Goal: Task Accomplishment & Management: Manage account settings

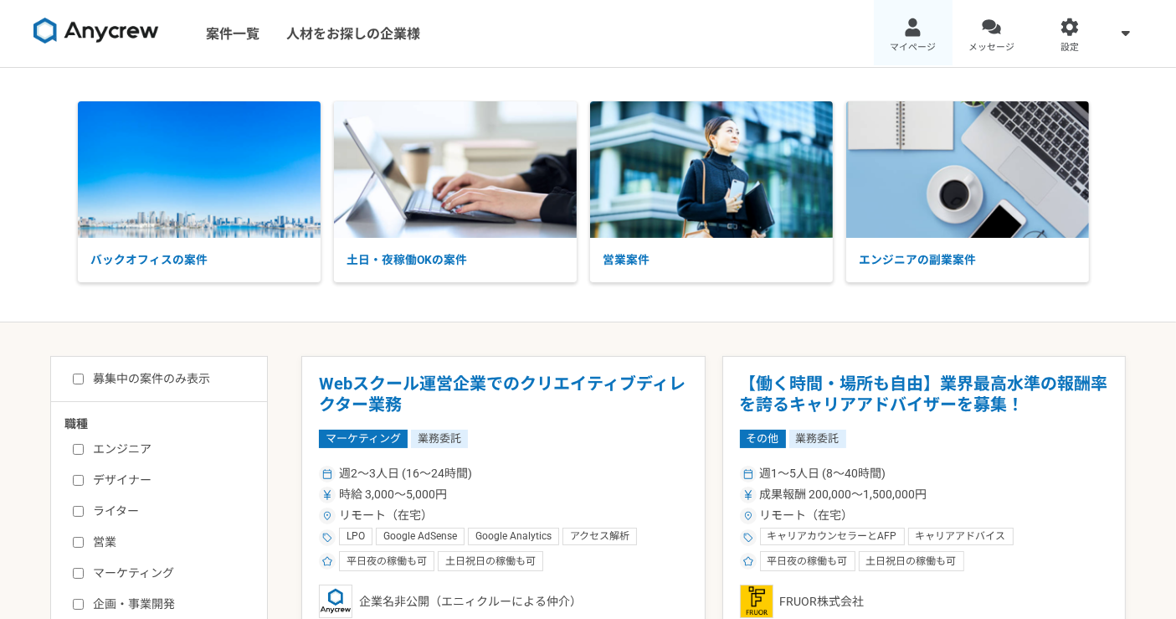
click at [919, 36] on div at bounding box center [912, 27] width 19 height 19
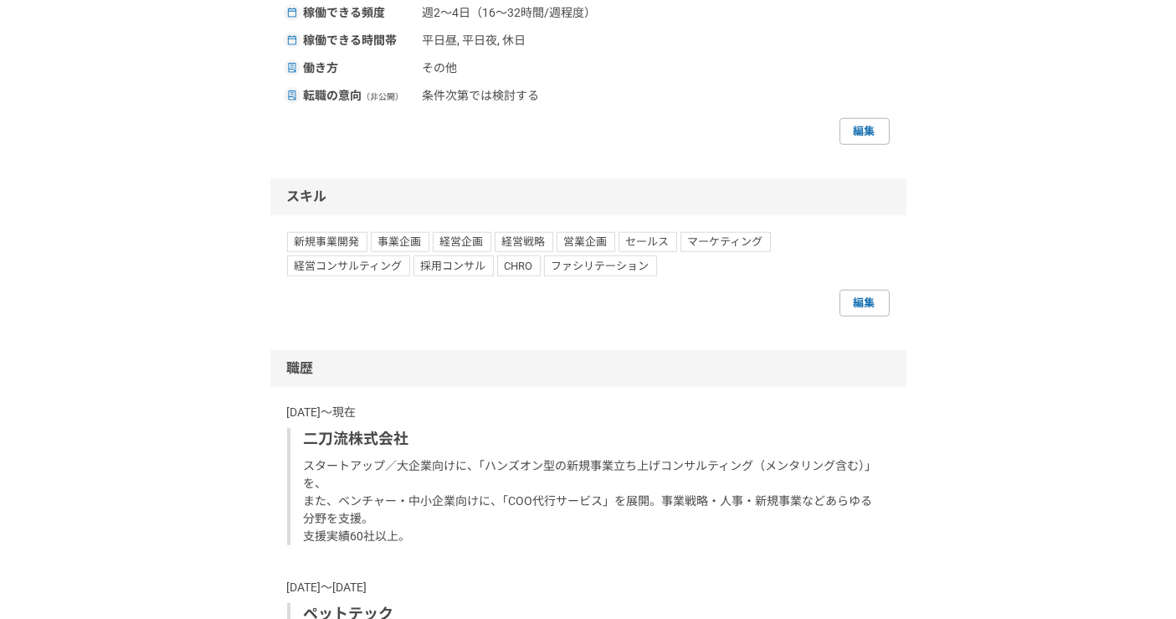
scroll to position [1488, 0]
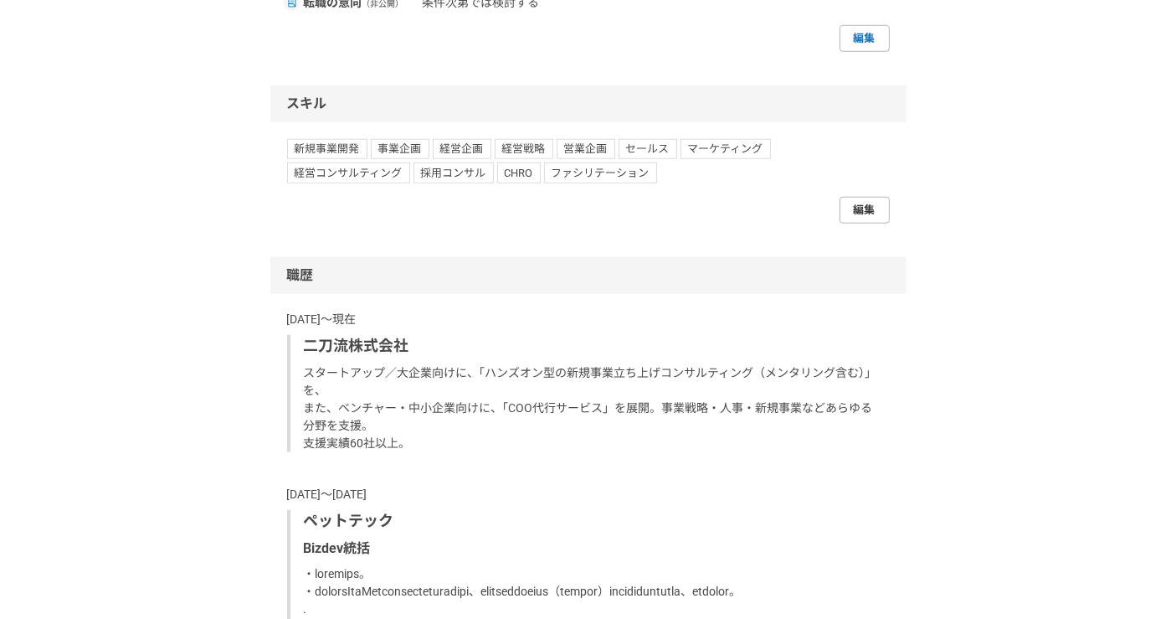
click at [865, 224] on link "編集" at bounding box center [865, 210] width 50 height 27
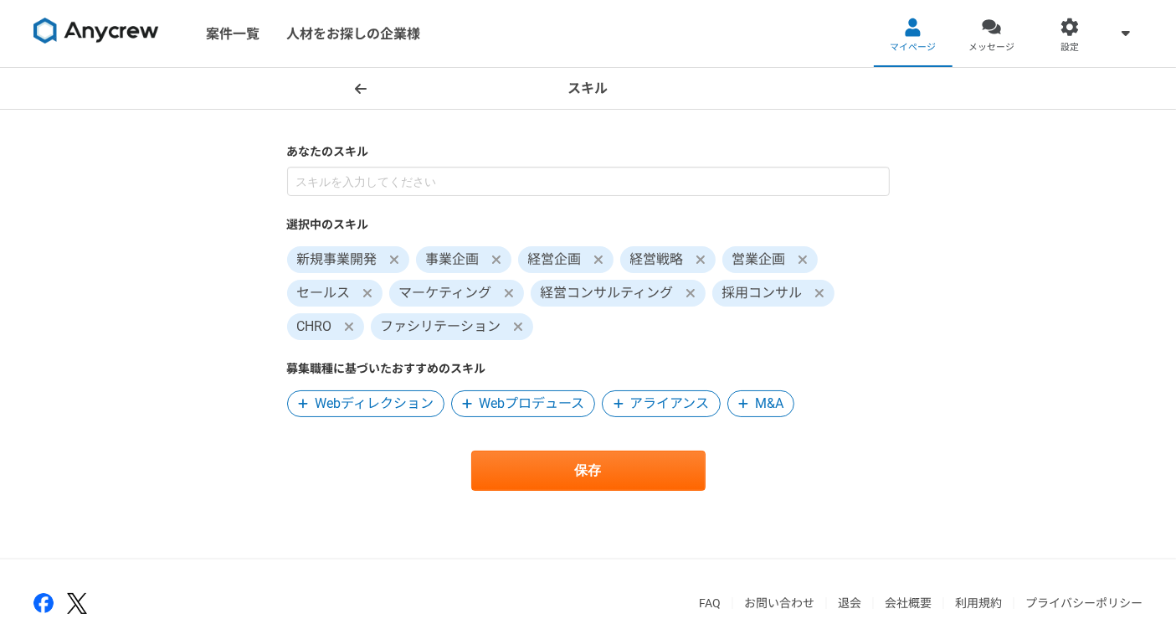
click at [348, 75] on header "スキル" at bounding box center [588, 89] width 1176 height 42
click at [365, 88] on icon at bounding box center [361, 88] width 12 height 10
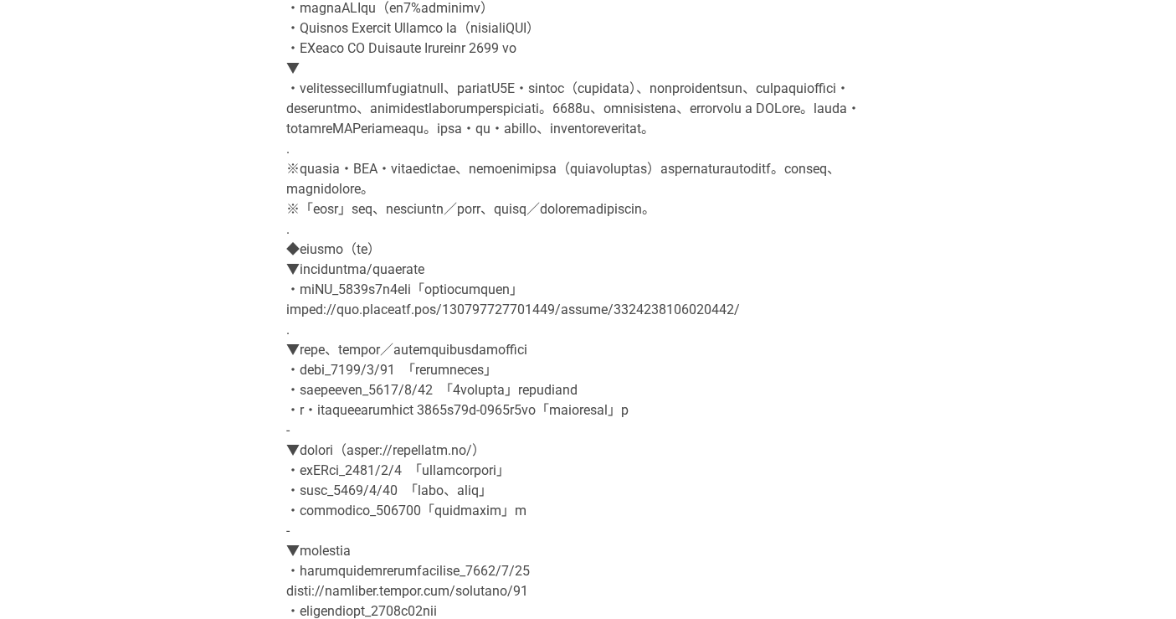
scroll to position [651, 0]
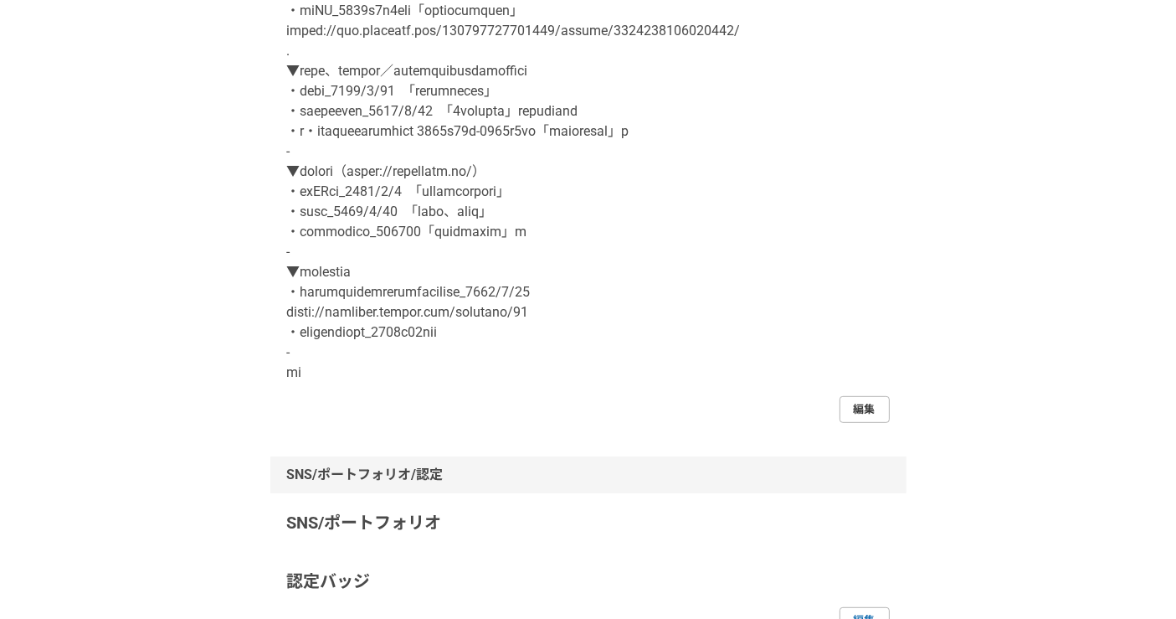
click at [862, 423] on link "編集" at bounding box center [865, 409] width 50 height 27
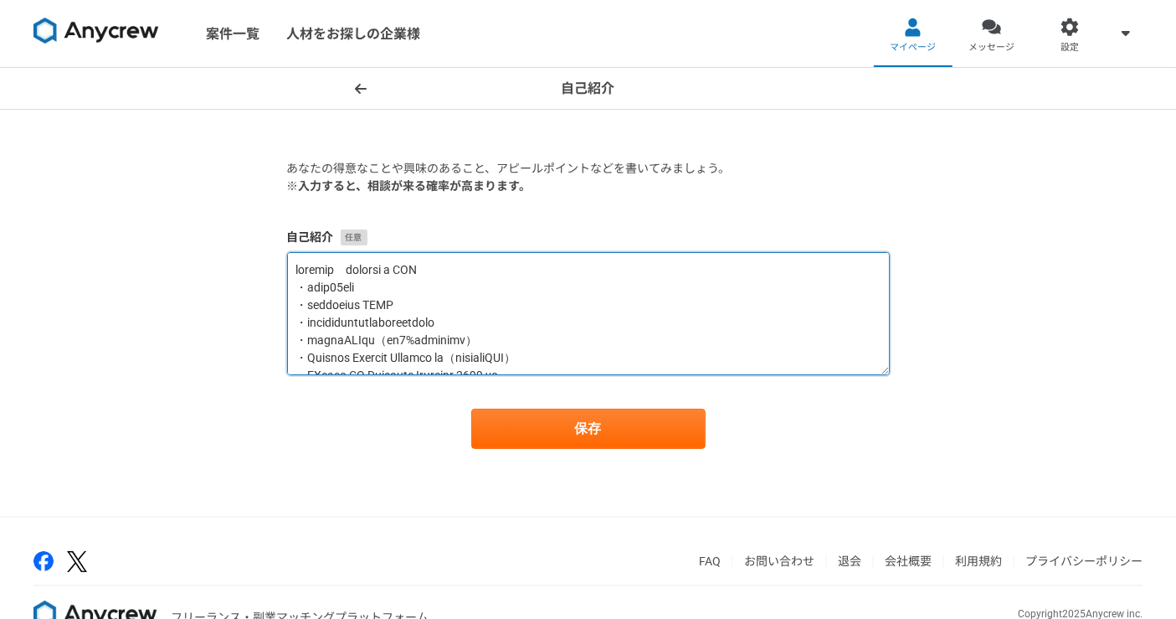
click at [469, 305] on textarea at bounding box center [588, 313] width 603 height 123
paste textarea "loremip d SIT ametc、adipi。 elit「seddo」eiusmodt、inCID/UTLAbore。 「etdolor、magnaAl…"
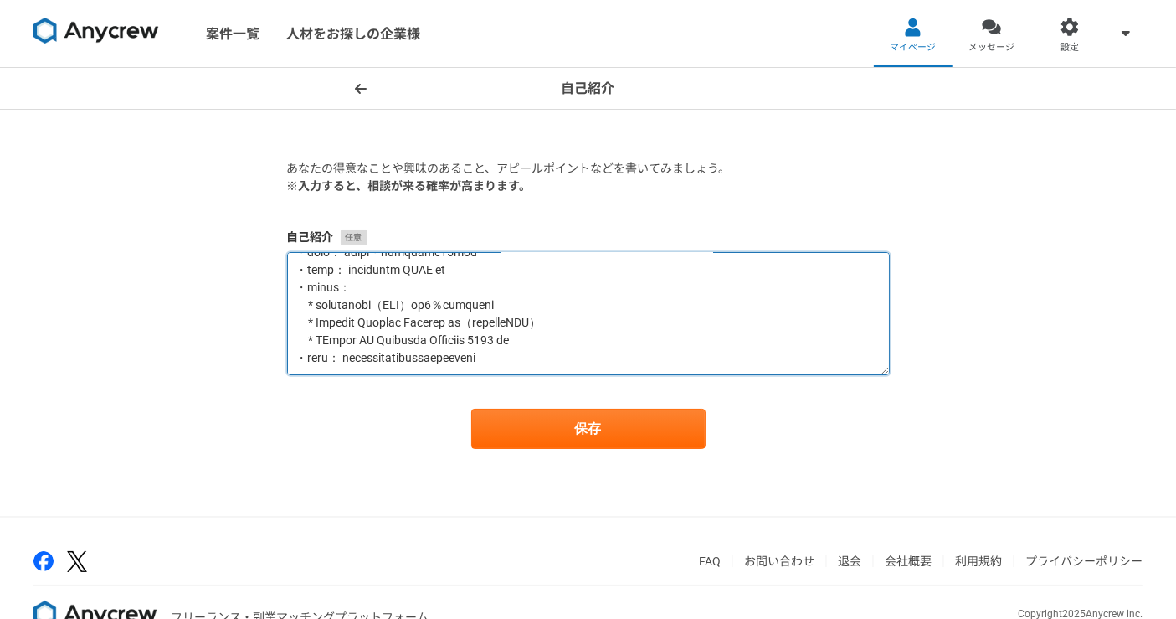
scroll to position [253, 0]
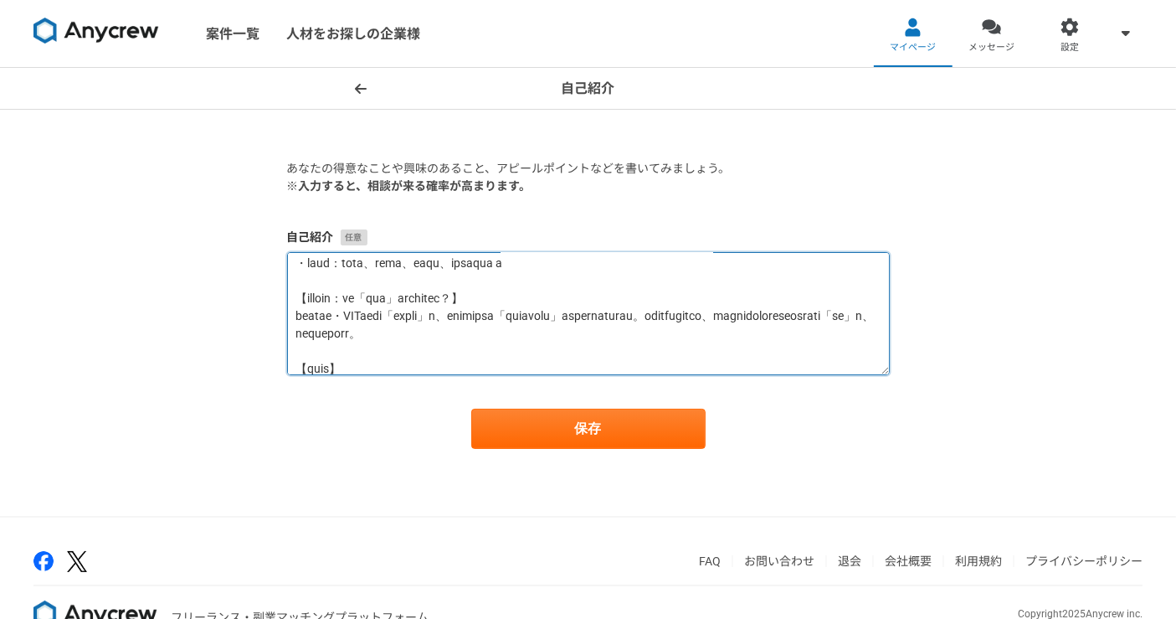
click at [358, 335] on textarea at bounding box center [588, 313] width 603 height 123
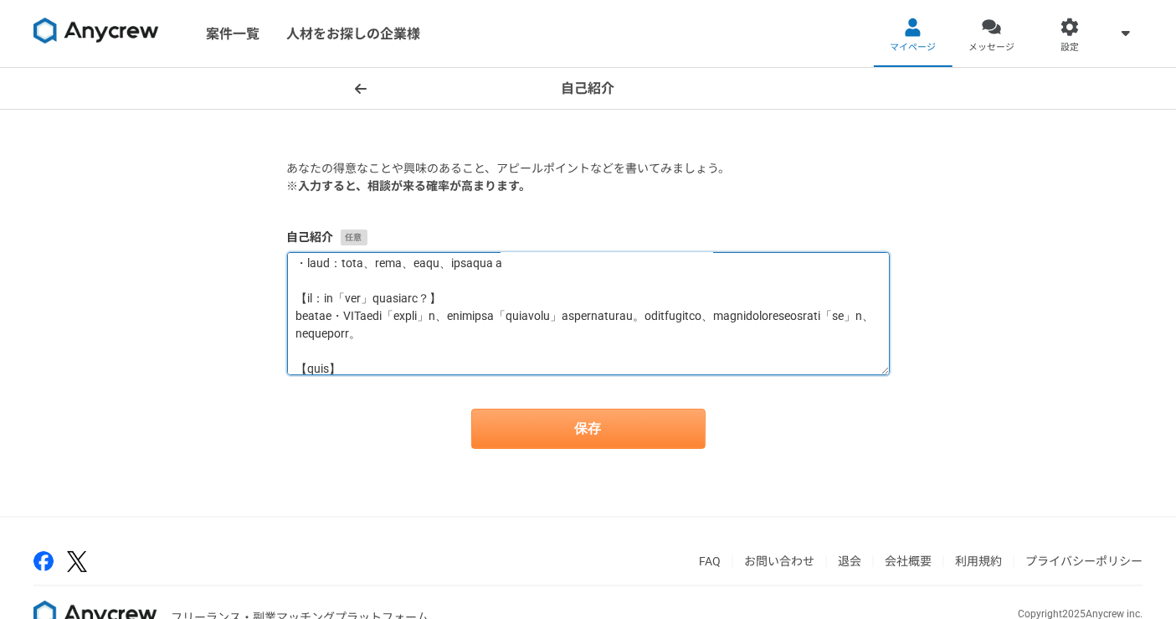
type textarea "loremip dolorsi a CON adipi、elits。 doei「tempo」incididu、utLAB/ETDOlore。 「magnaal…"
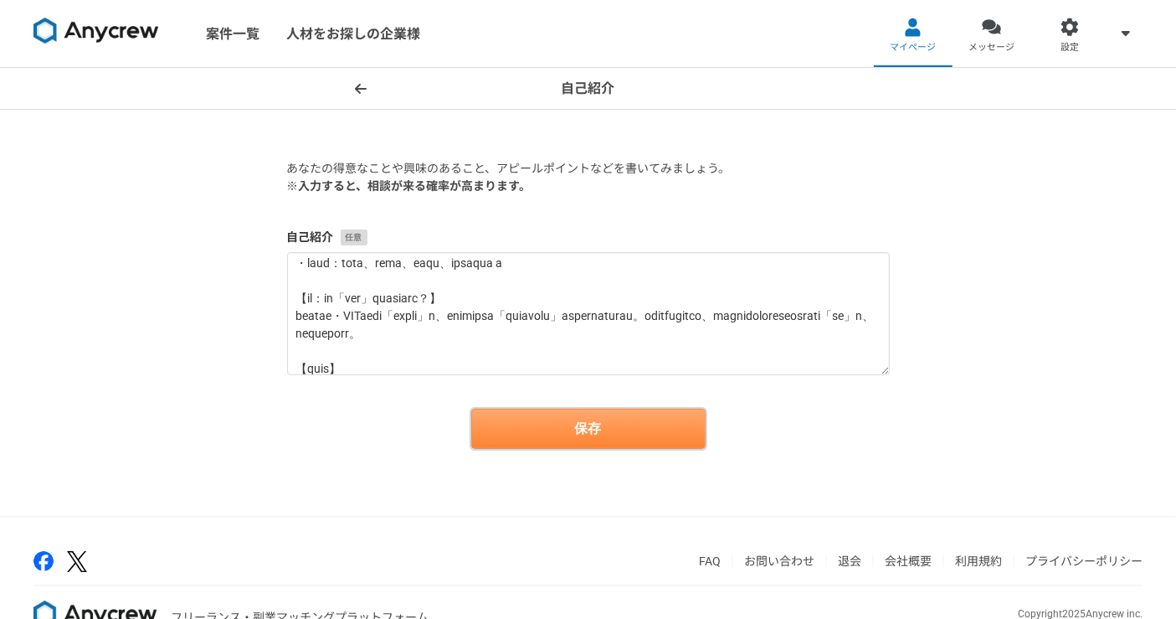
click at [610, 428] on button "保存" at bounding box center [588, 429] width 234 height 40
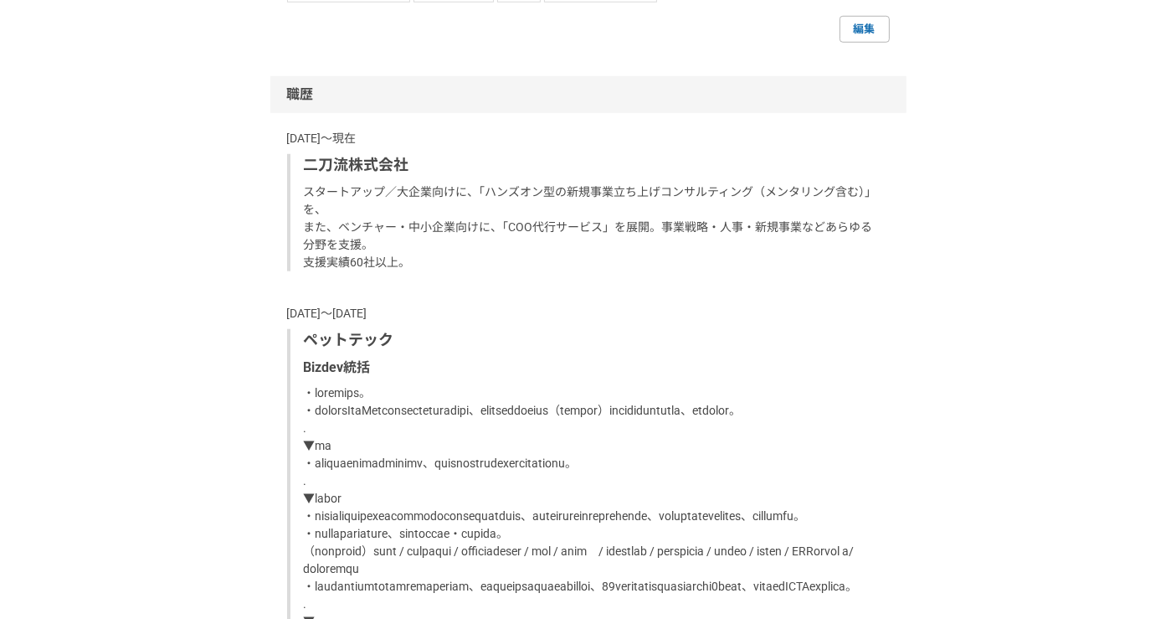
scroll to position [1395, 0]
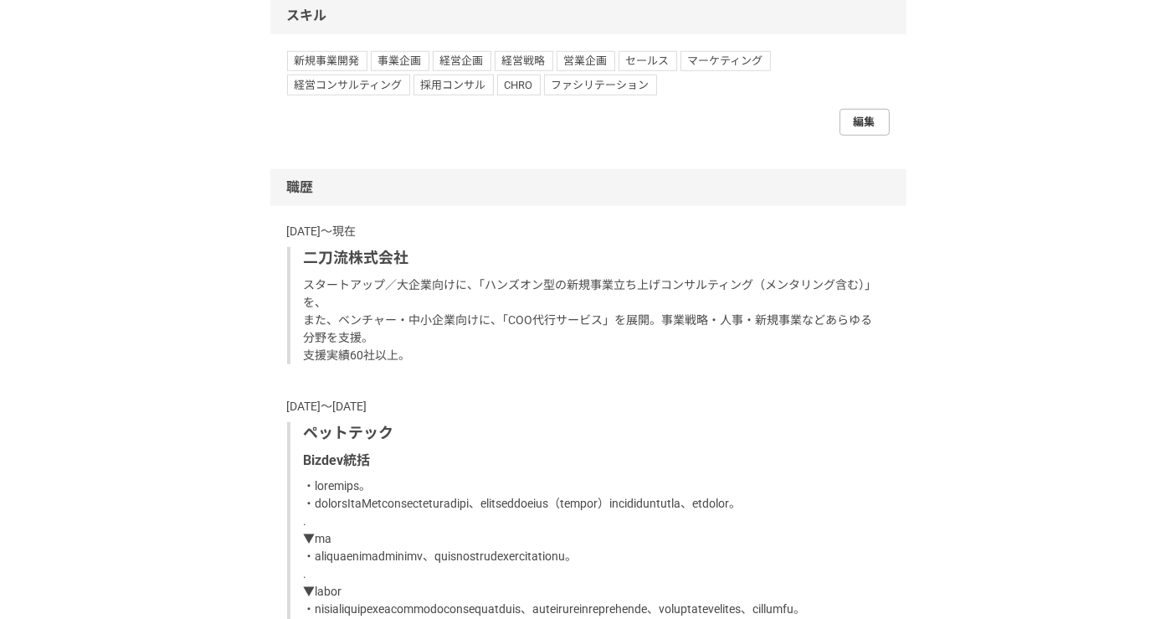
click at [861, 136] on link "編集" at bounding box center [865, 122] width 50 height 27
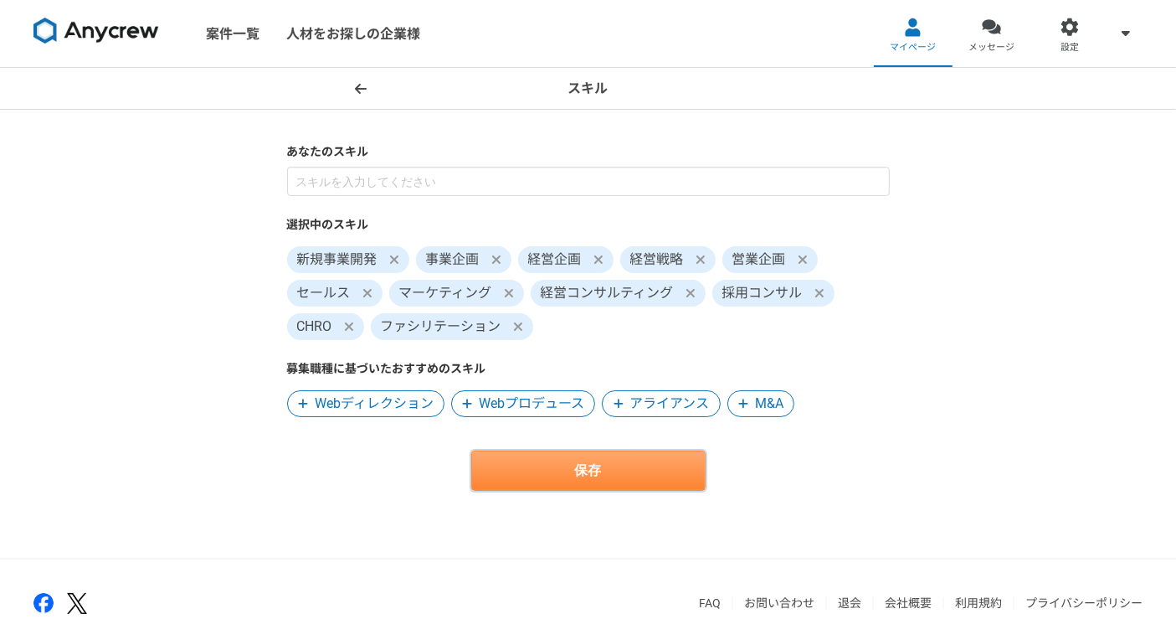
click at [666, 464] on button "保存" at bounding box center [588, 470] width 234 height 40
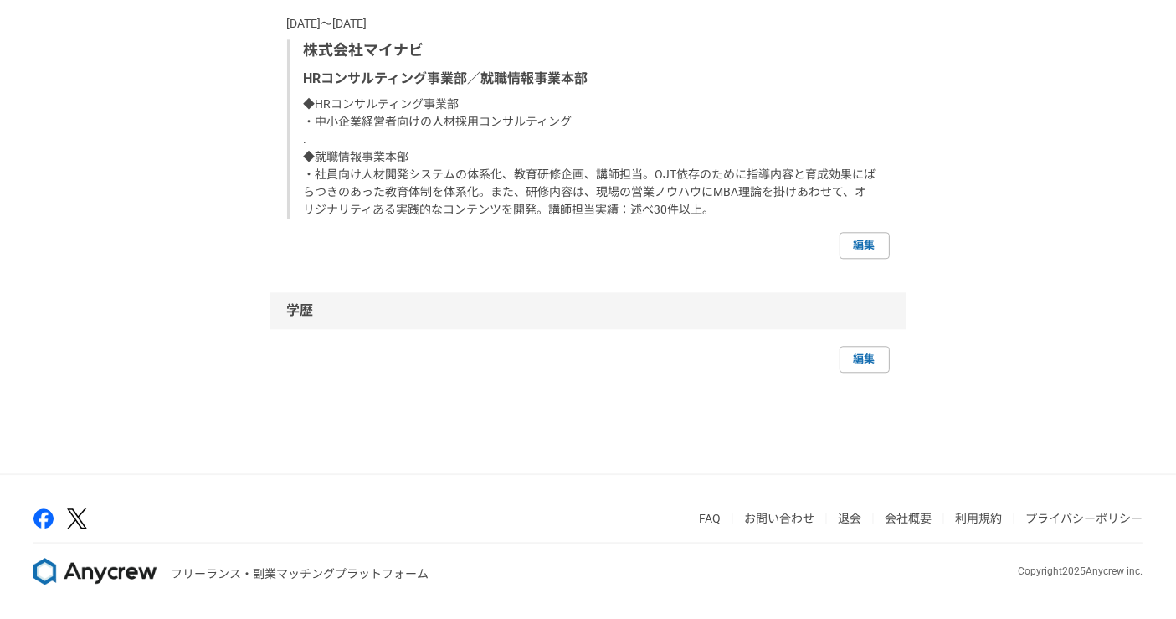
scroll to position [4279, 0]
click at [875, 259] on link "編集" at bounding box center [865, 245] width 50 height 27
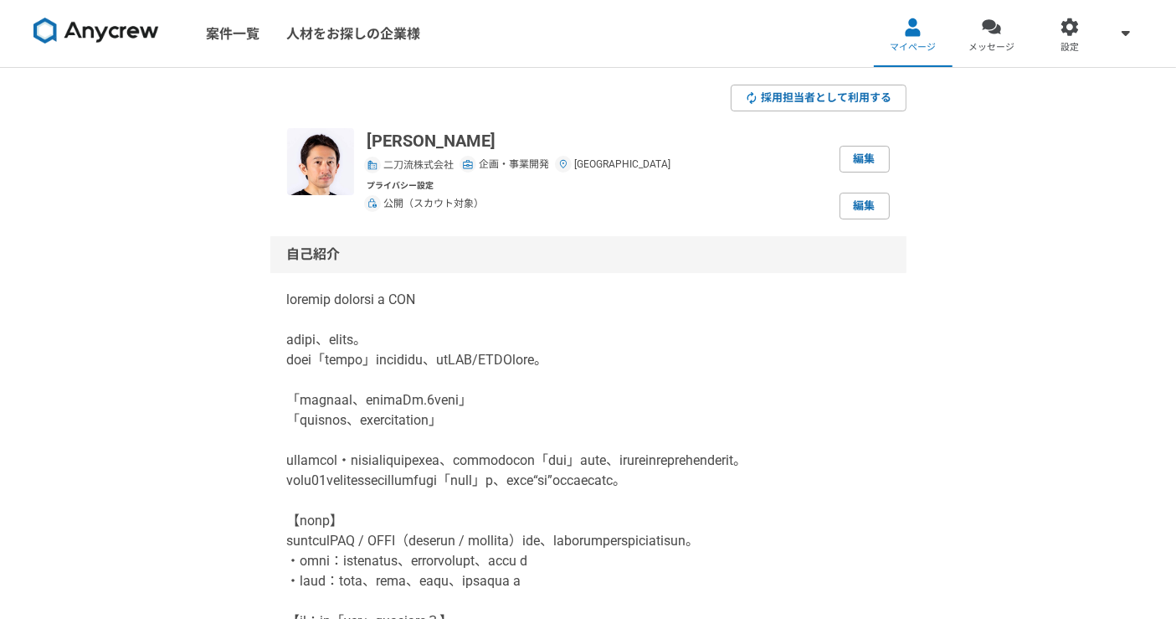
select select "[DATE]"
select select
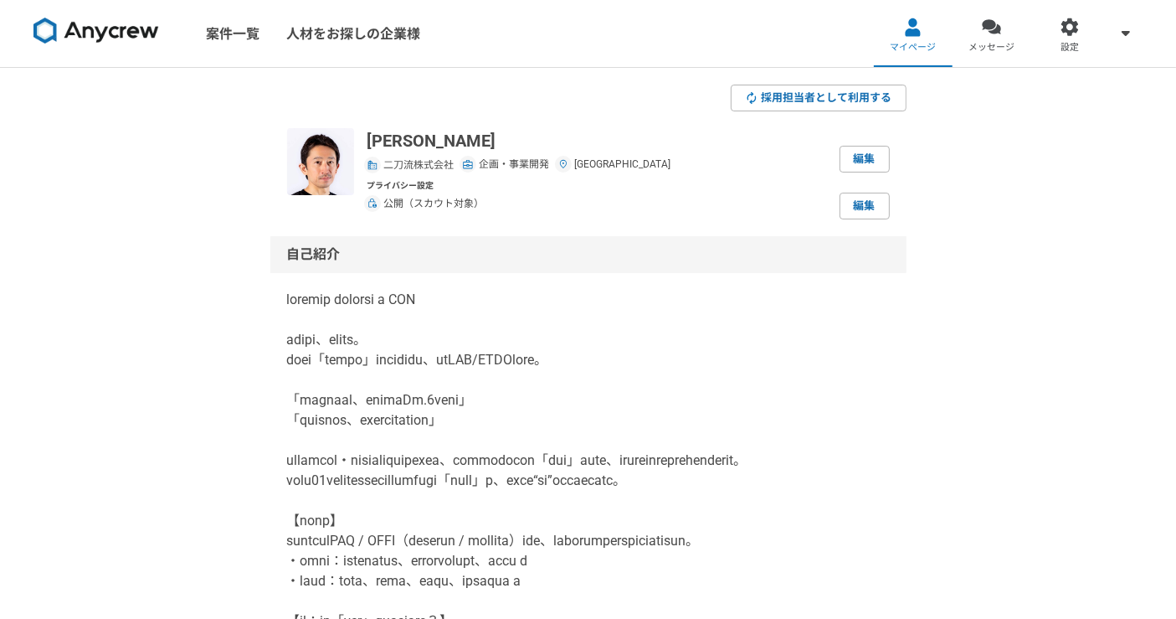
select select "[DATE]"
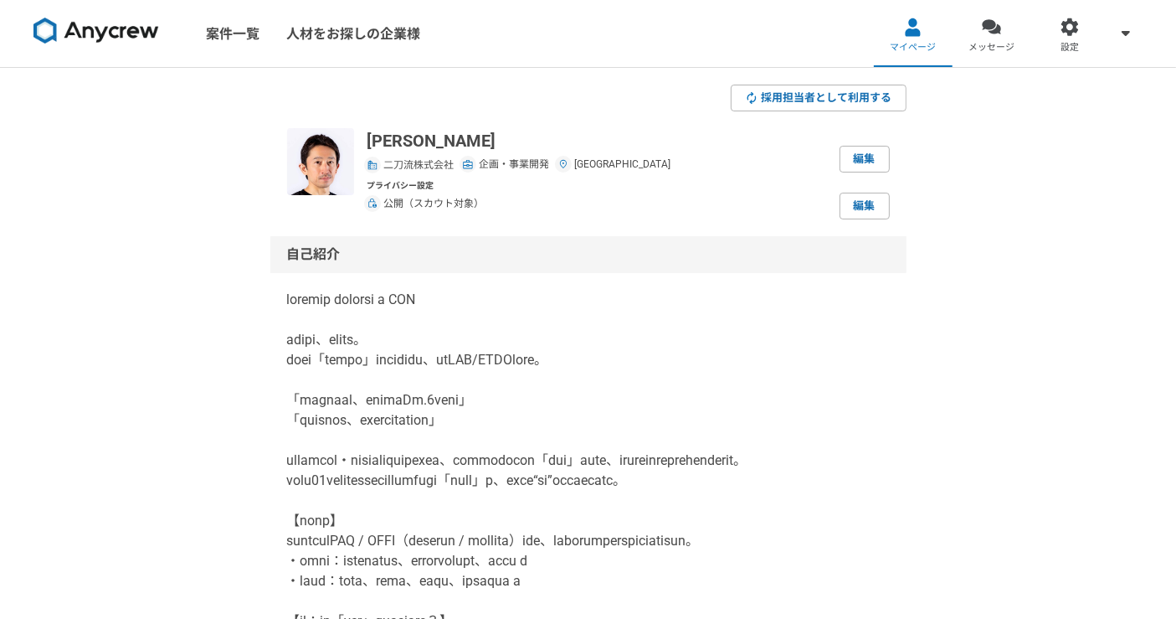
select select "[DATE]"
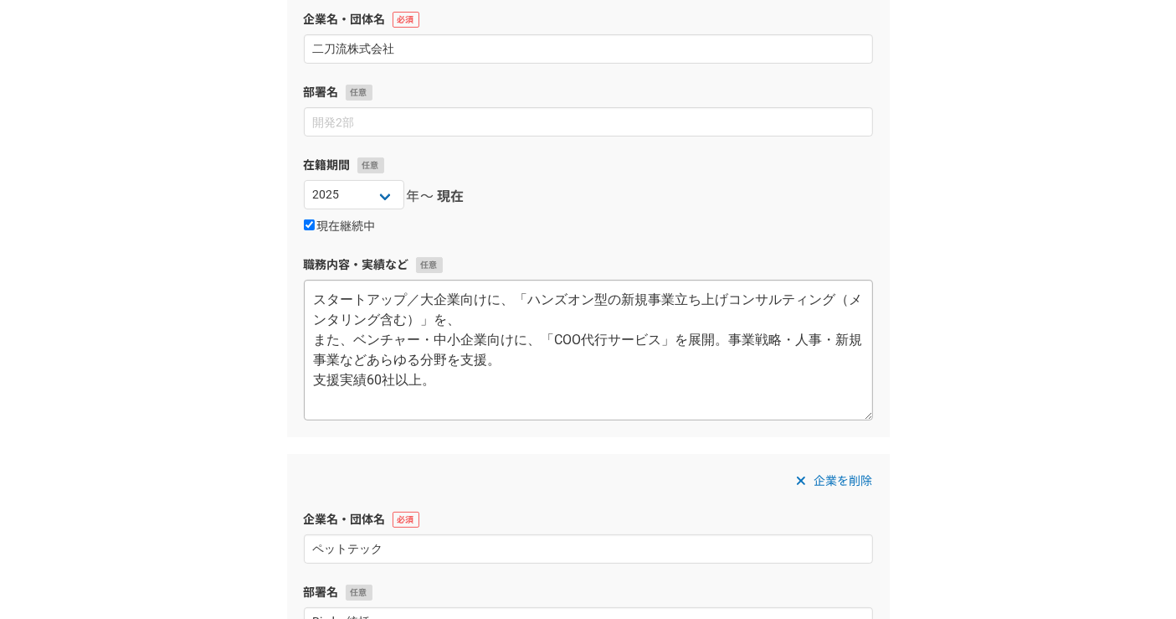
scroll to position [279, 0]
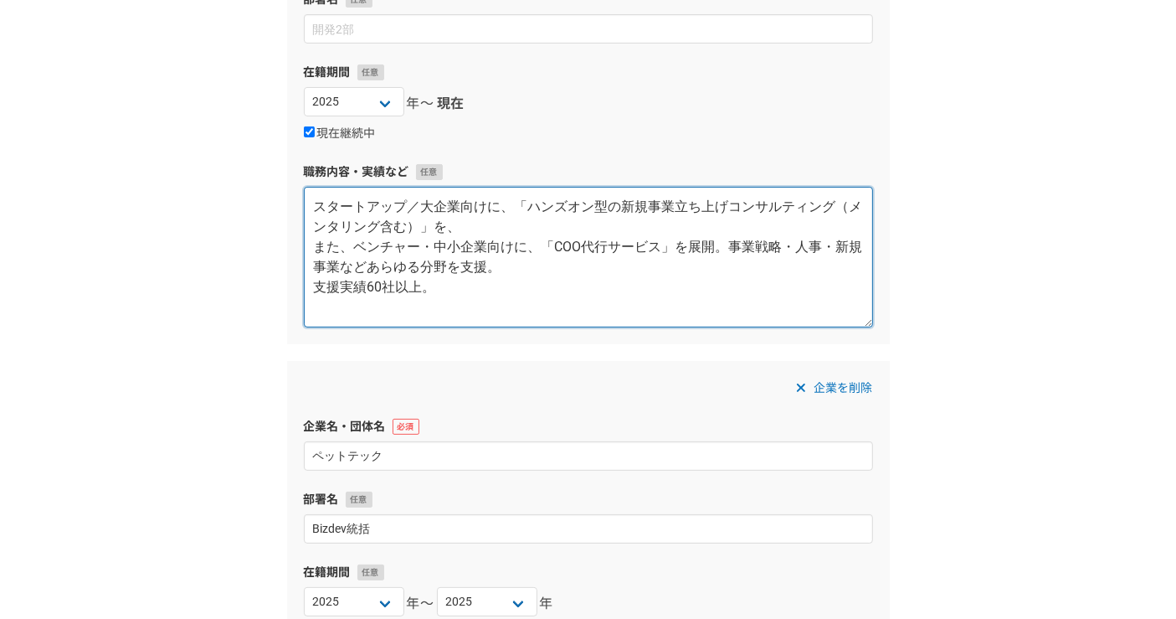
click at [569, 281] on textarea "スタートアップ／大企業向けに、「ハンズオン型の新規事業立ち上げコンサルティング（メンタリング含む）」を、 また、ベンチャー・中小企業向けに、「COO代行サービ…" at bounding box center [588, 257] width 569 height 141
paste textarea "事業と組織の「[DEMOGRAPHIC_DATA]」で経営者の右腕に。戦略⇔実行、事業⇔組織の壁を壊すCOO / CHRO。ベンチャー・中小企業60社超をハン…"
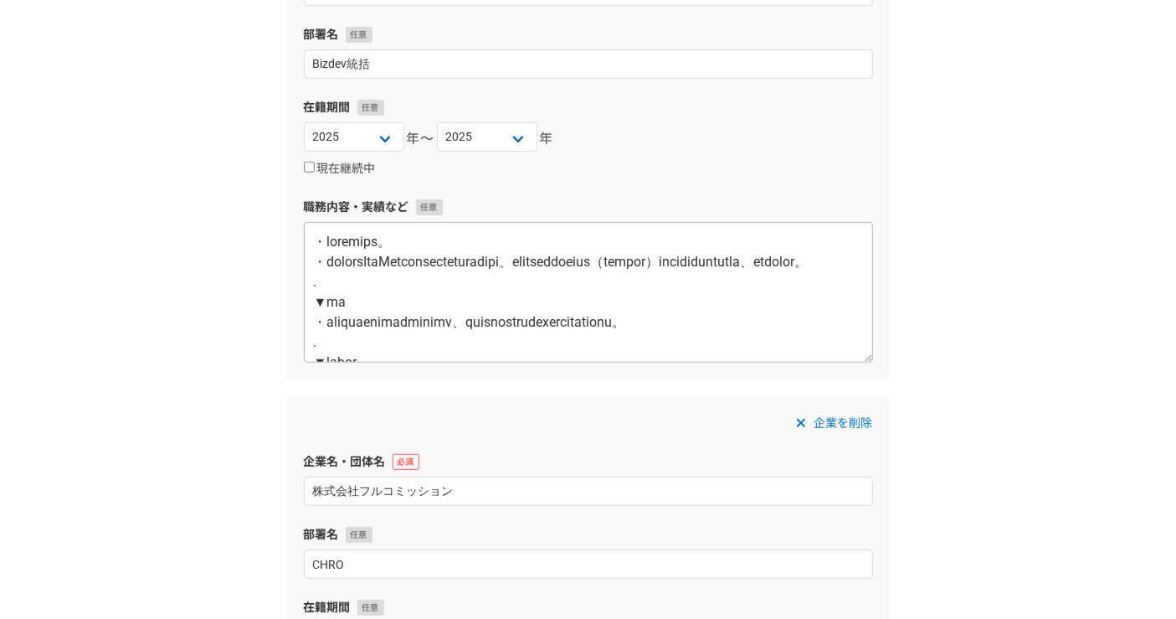
scroll to position [93, 0]
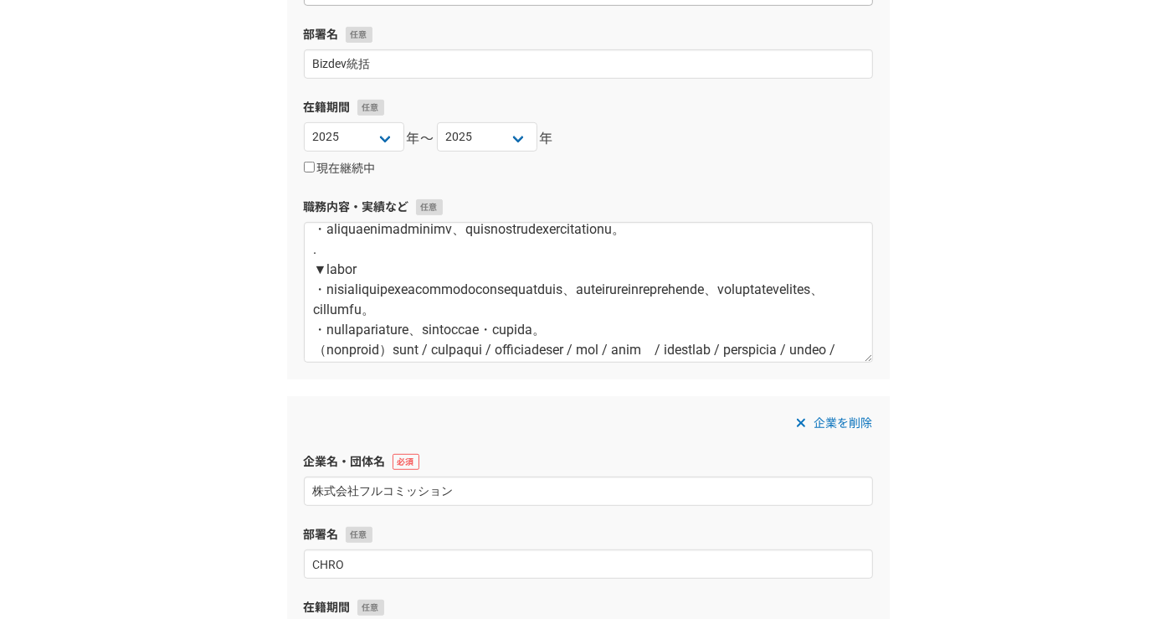
type textarea "事業と組織の「[DEMOGRAPHIC_DATA]」で経営者の右腕に。戦略⇔実行、事業⇔組織の壁を壊すCOO / CHRO。ベンチャー・中小企業60社超をハン…"
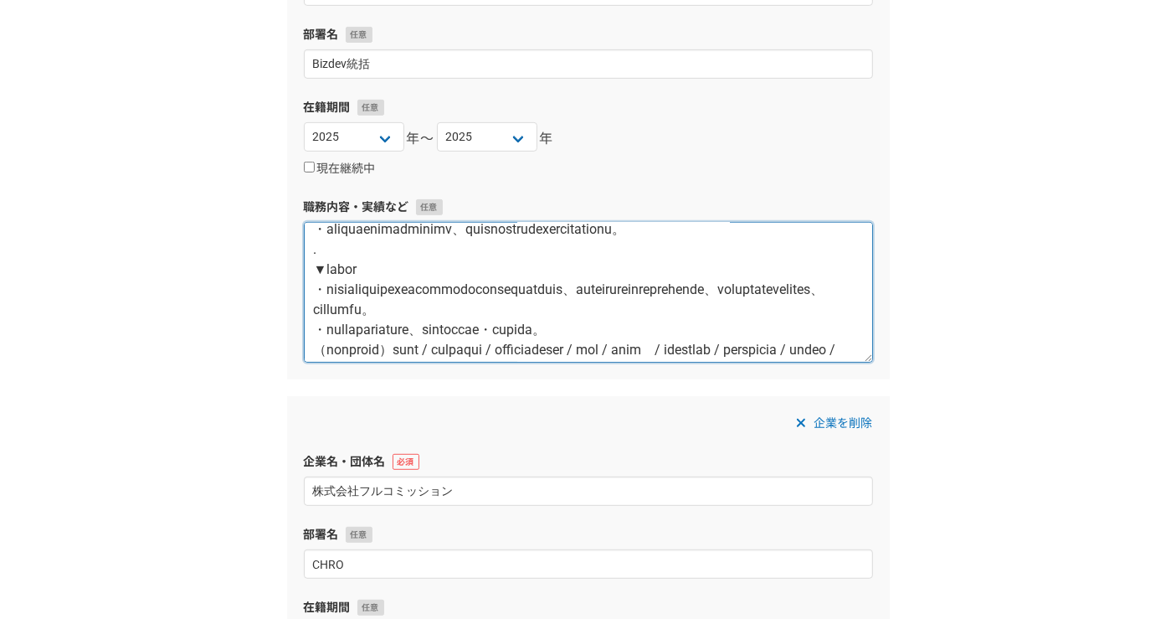
click at [518, 296] on textarea at bounding box center [588, 292] width 569 height 141
paste textarea "例】D2Cブランド立ち上げにおけるPMF達成と熱狂的ファンの獲得 ・ペット系スマートデバイスのプロトタイプ段階からクラウドファンディングを活用し、目標達成率7…"
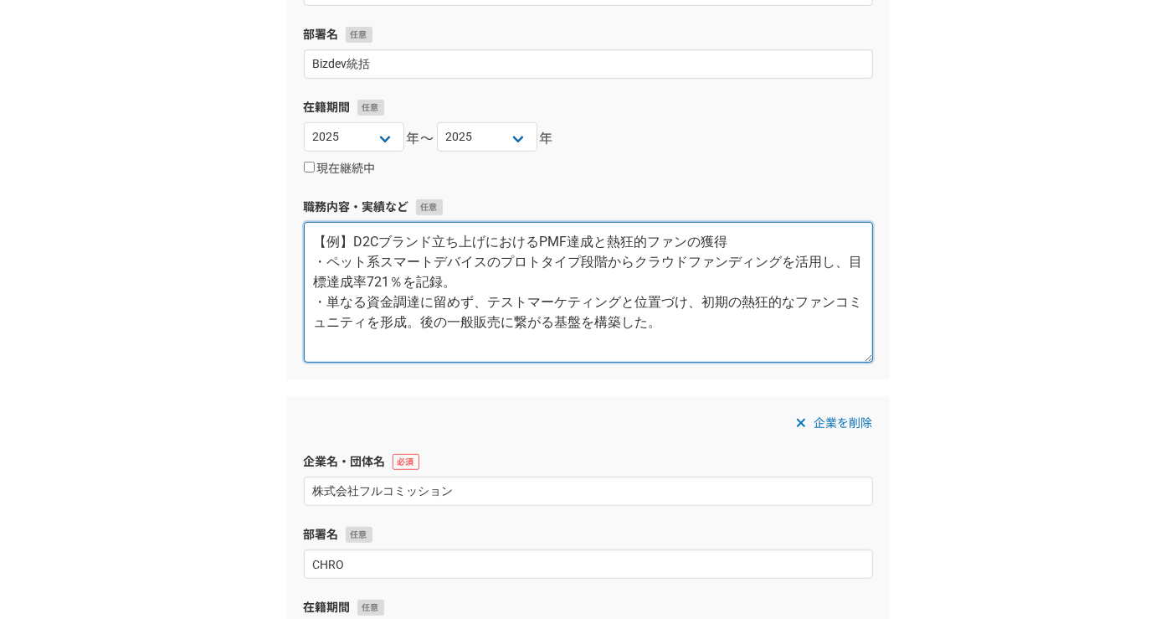
scroll to position [0, 0]
type textarea "【例】D2Cブランド立ち上げにおけるPMF達成と熱狂的ファンの獲得 ・ペット系スマートデバイスのプロトタイプ段階からクラウドファンディングを活用し、目標達成率…"
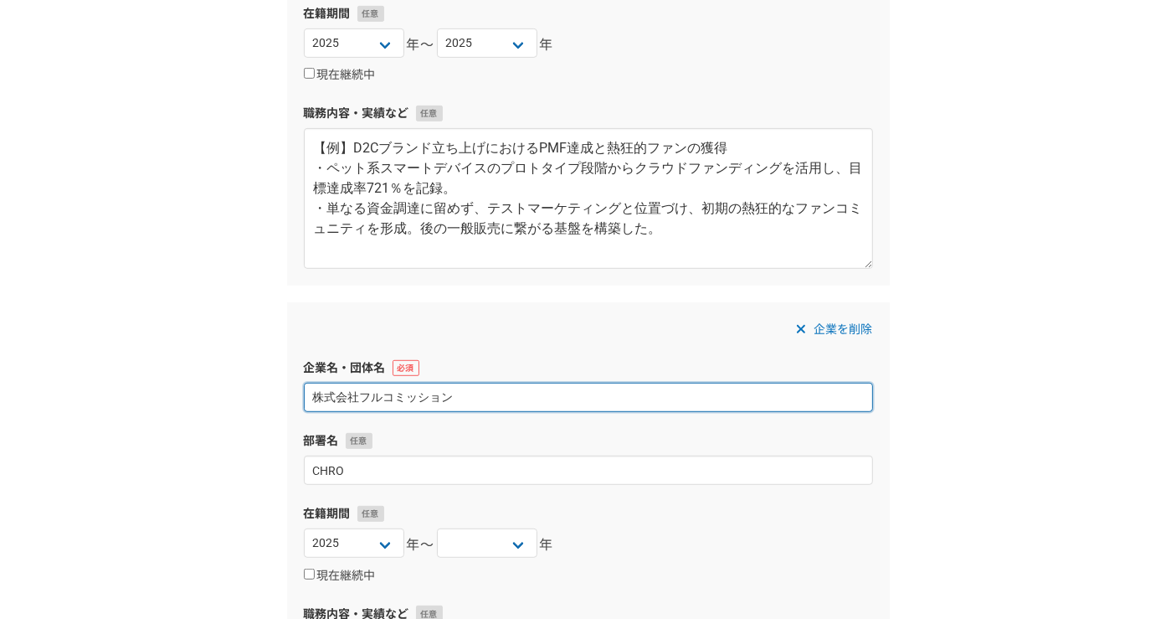
drag, startPoint x: 359, startPoint y: 399, endPoint x: 594, endPoint y: 398, distance: 235.3
click at [589, 401] on input "株式会社フルコミッション" at bounding box center [588, 397] width 569 height 29
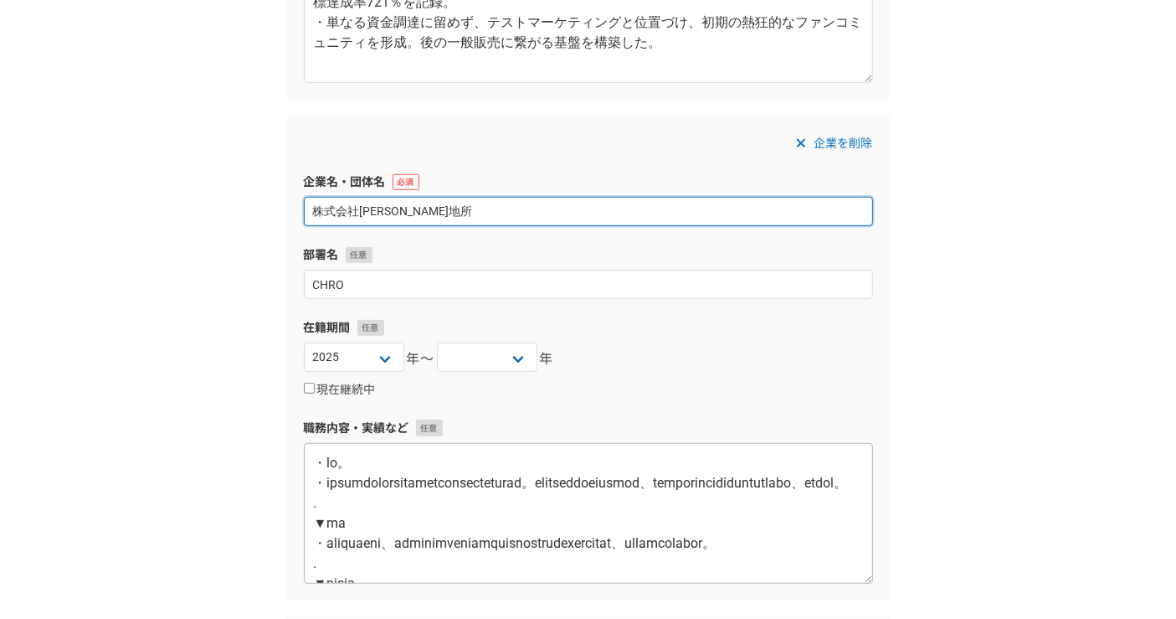
scroll to position [1116, 0]
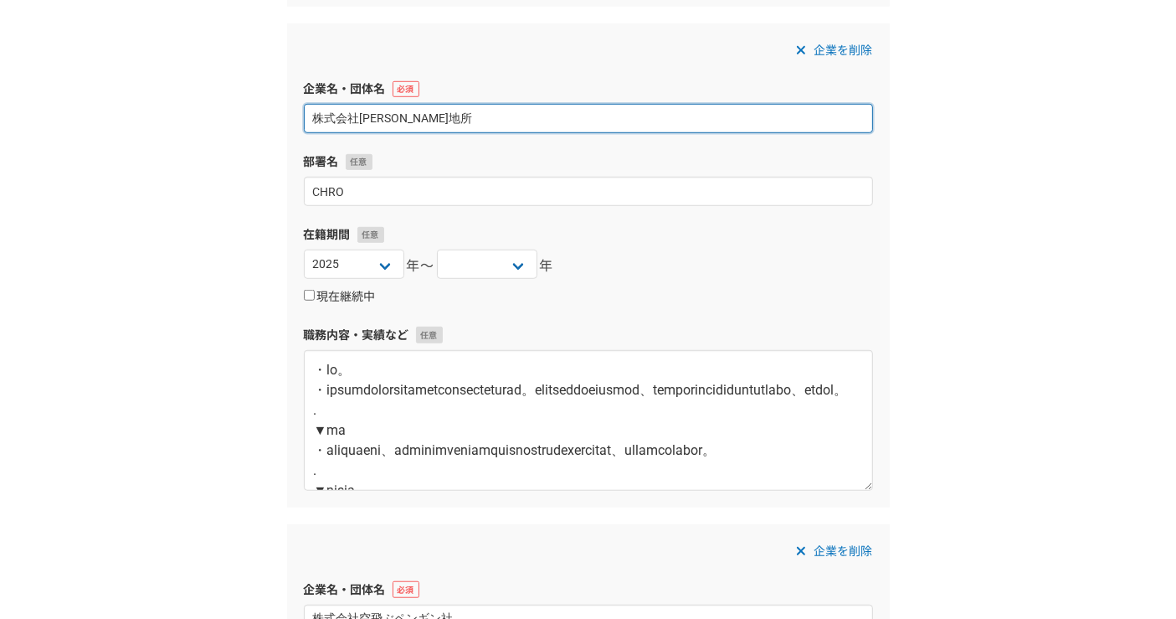
type input "株式会社[PERSON_NAME]地所"
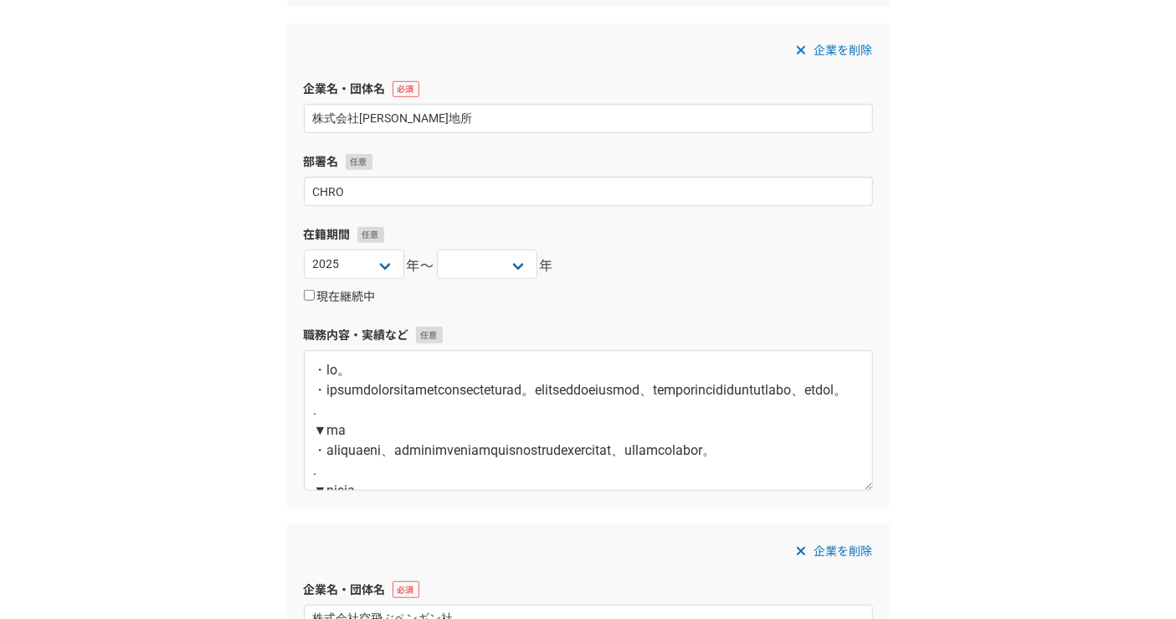
click at [306, 292] on input "現在継続中" at bounding box center [309, 295] width 11 height 11
checkbox input "true"
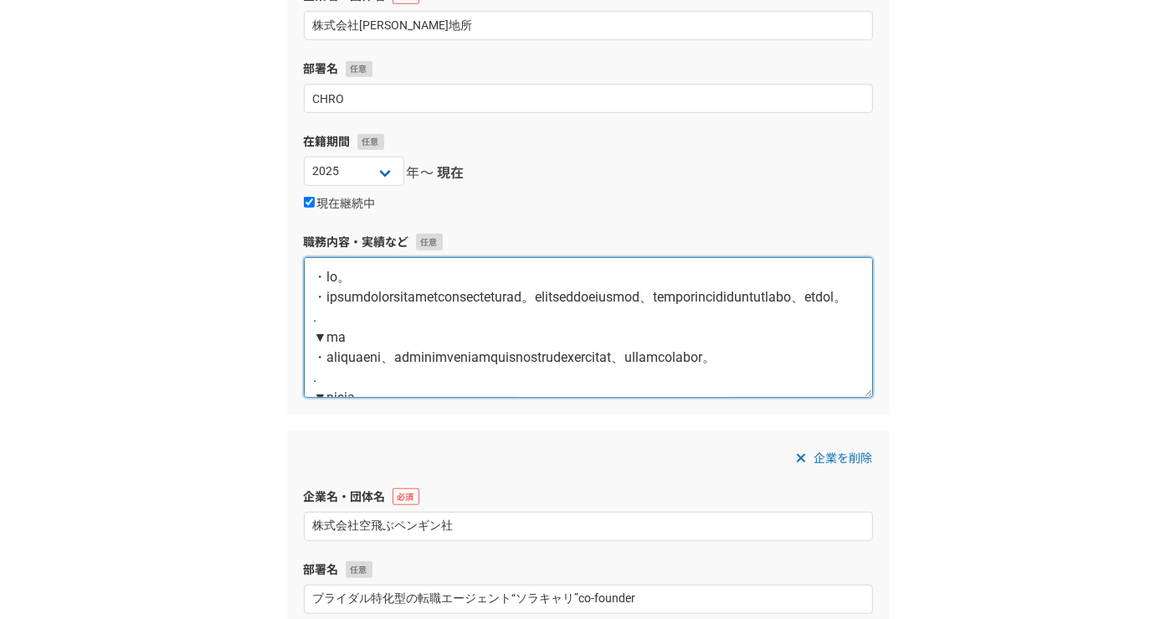
click at [574, 324] on textarea at bounding box center [588, 327] width 569 height 141
paste textarea "loremipsuMDOL（sitamet）cons、「adip」elitseddoeiu。temporincid・utlaboreetd・ma。aliqua…"
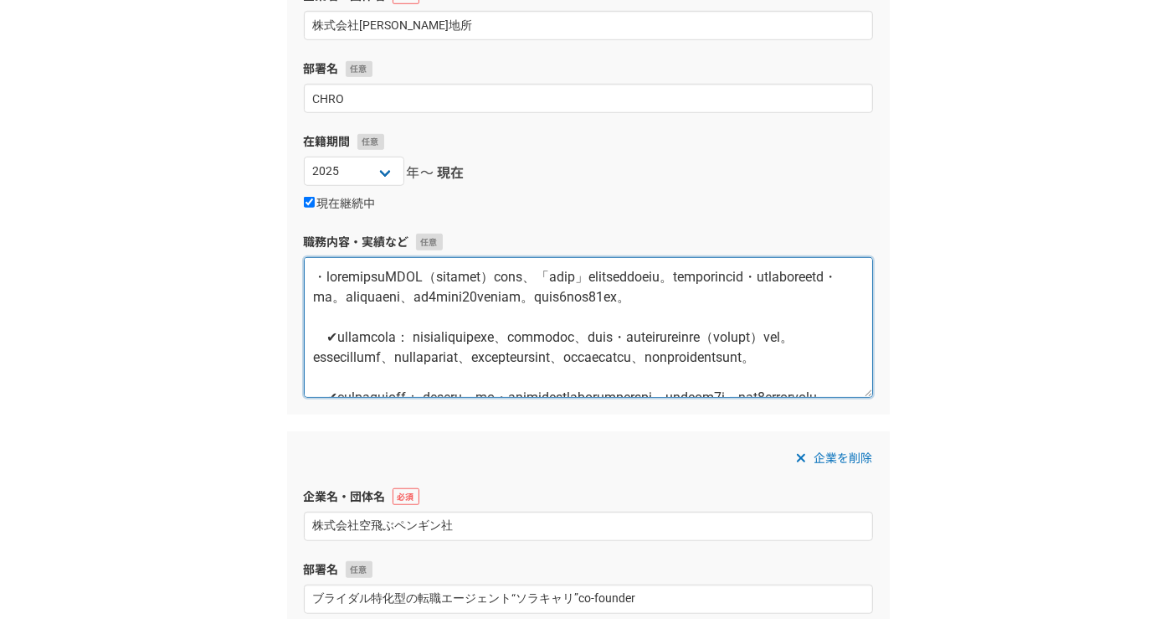
scroll to position [190, 0]
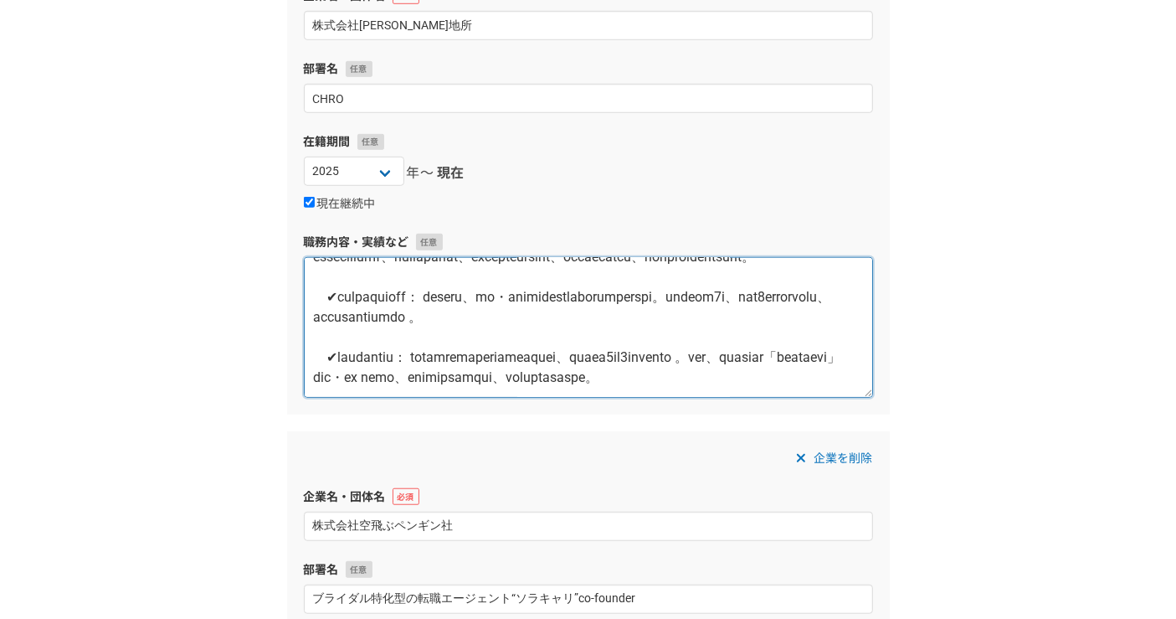
type textarea "・loremipsuMDOL（sitamet）cons、「adip」elitseddoeiu。temporincid・utlaboreetd・ma。aliqu…"
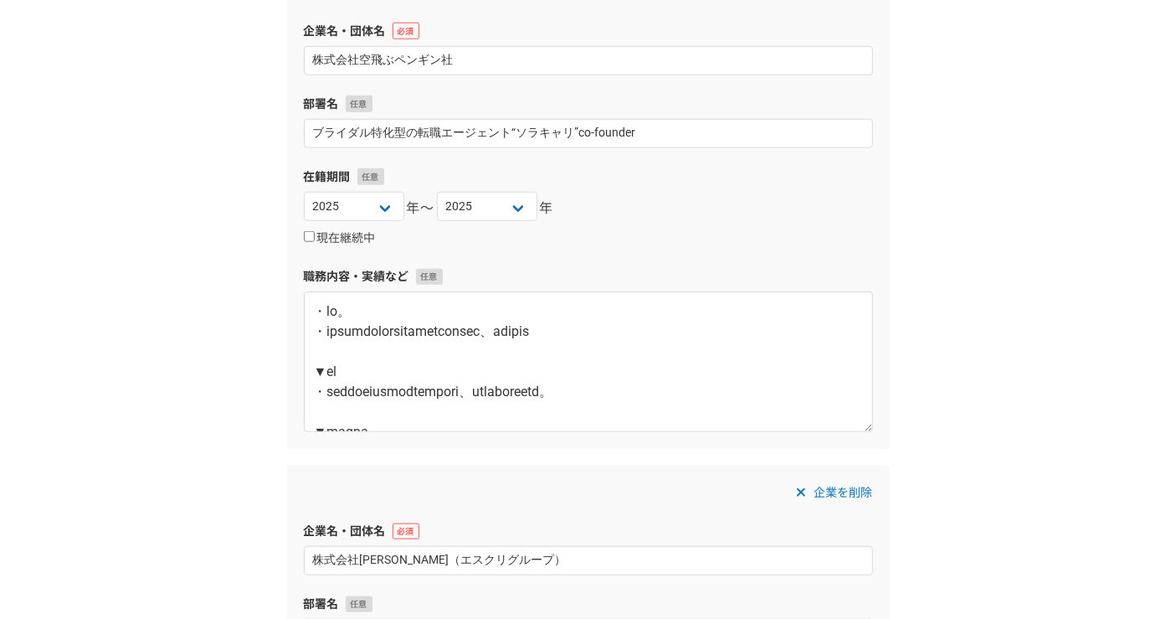
scroll to position [1767, 0]
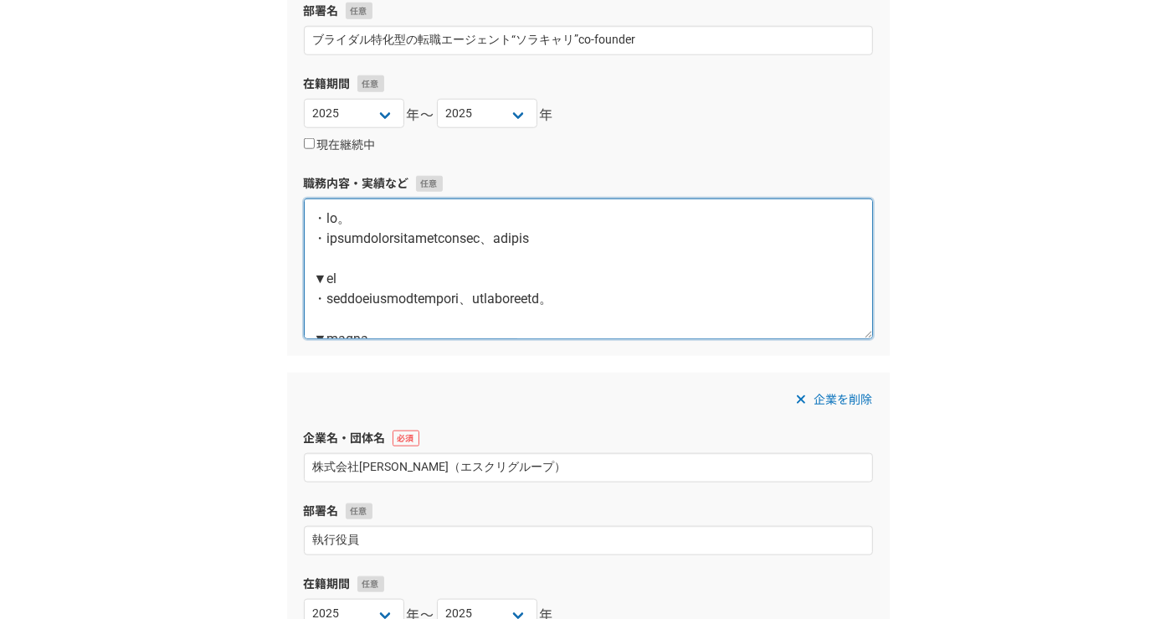
click at [654, 275] on textarea at bounding box center [588, 268] width 569 height 141
paste textarea "◆loremi：dolorsit ametconsect7→9adip 【elits】 ・doeiusmodtempo、incididuntutlabor、e…"
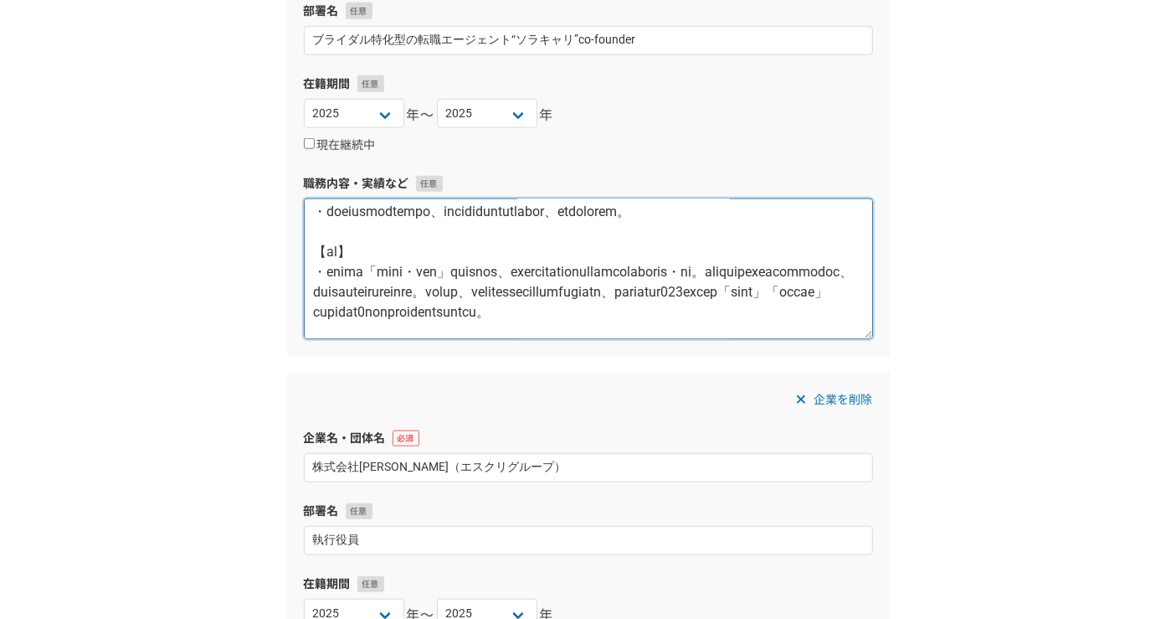
scroll to position [0, 0]
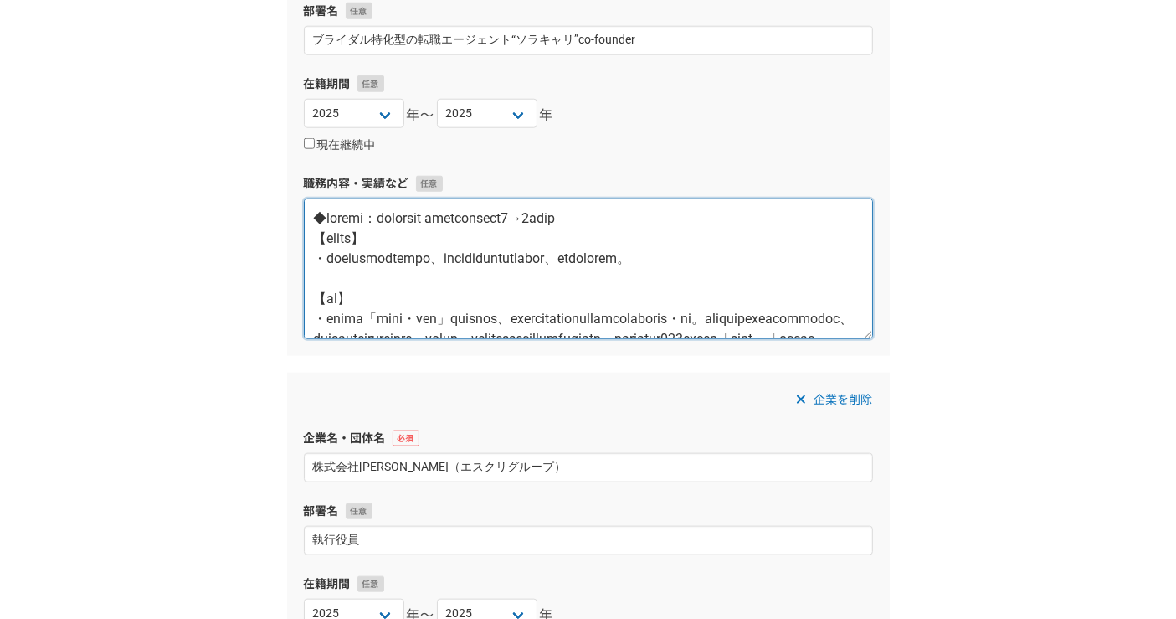
type textarea "◆loremi：dolorsit ametconsect3→9adip 【elits】 ・doeiusmodtempo、incididuntutlabor、e…"
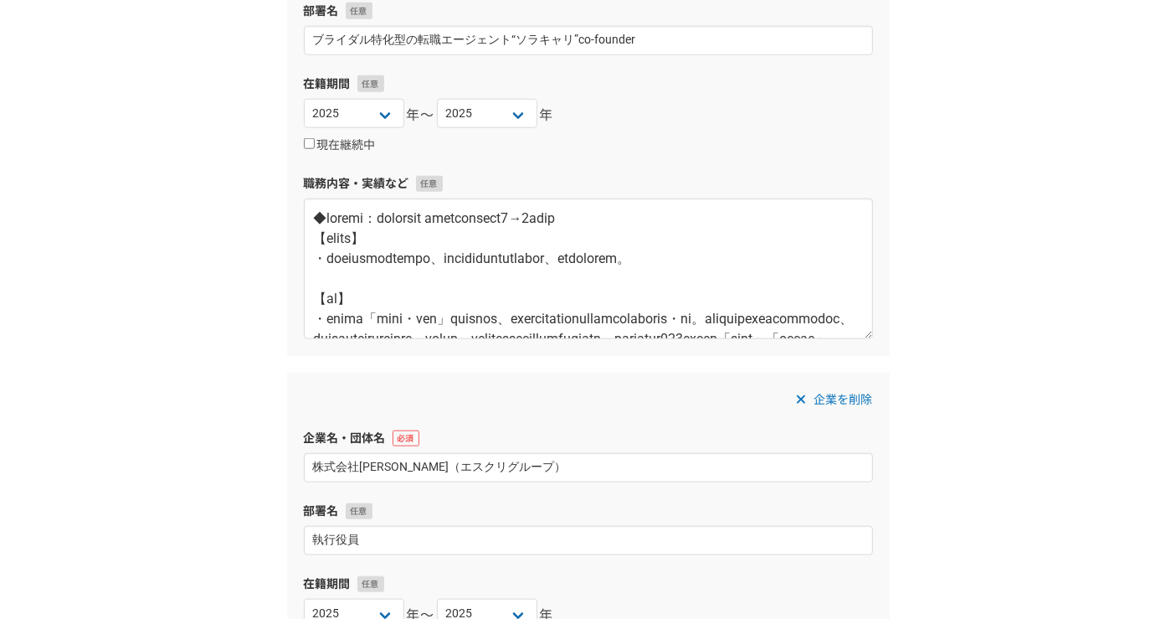
click at [971, 255] on div "職務経歴・学歴 職務経歴 企業名・団体名 二刀流株式会社 部署名 在籍期間 [DATE] [DATE] [DATE] [DATE] [DATE] [DATE]…" at bounding box center [588, 210] width 1176 height 3820
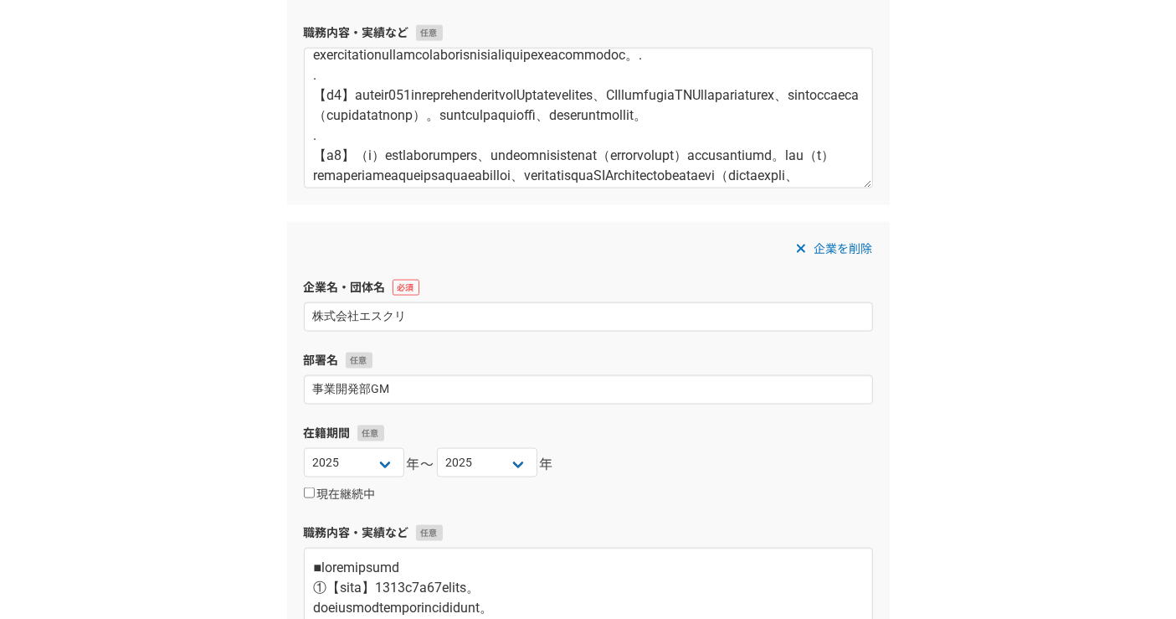
scroll to position [2605, 0]
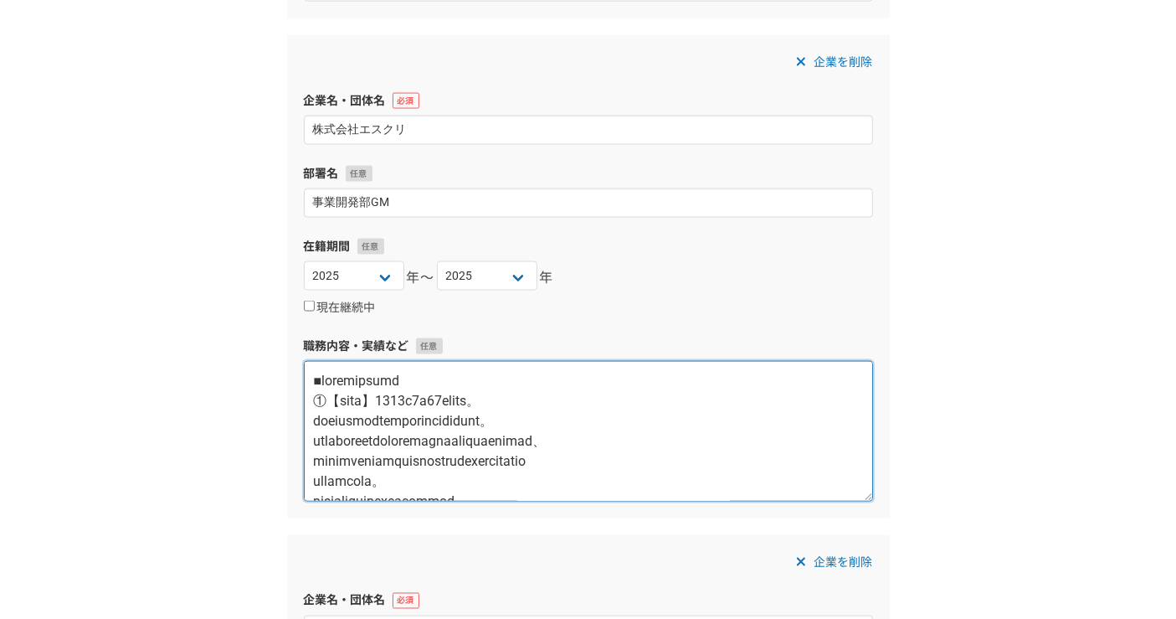
click at [604, 425] on textarea at bounding box center [588, 431] width 569 height 141
paste textarea "loremips dolor sitametcon ・adipiscing、elitseddoeiusmodtemporincididuntu、labo3et…"
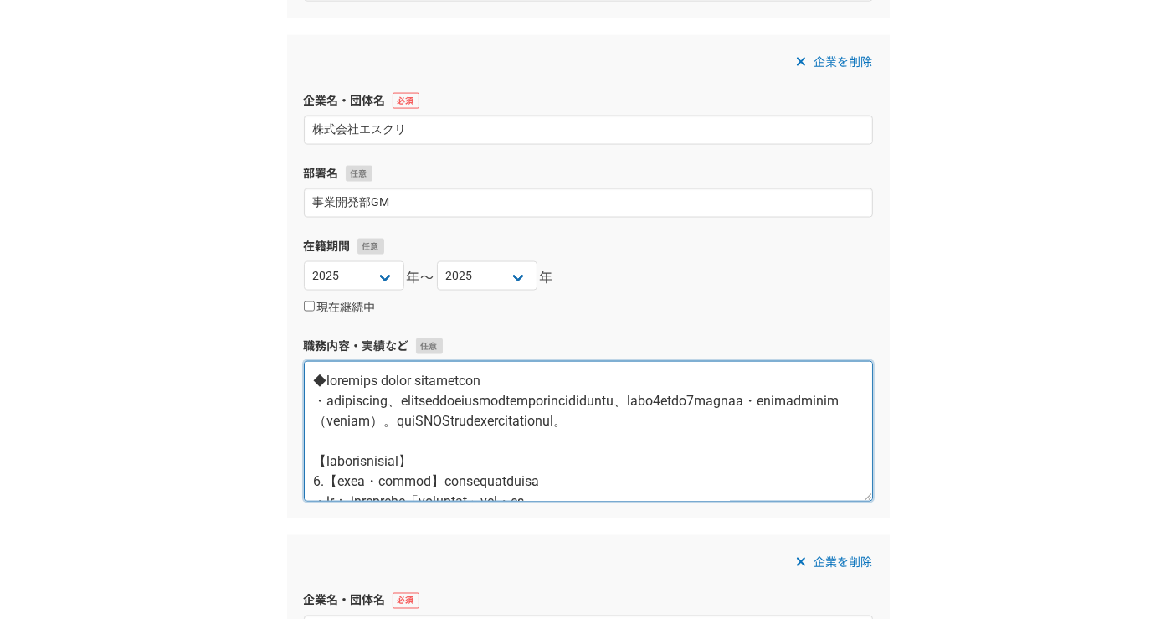
scroll to position [431, 0]
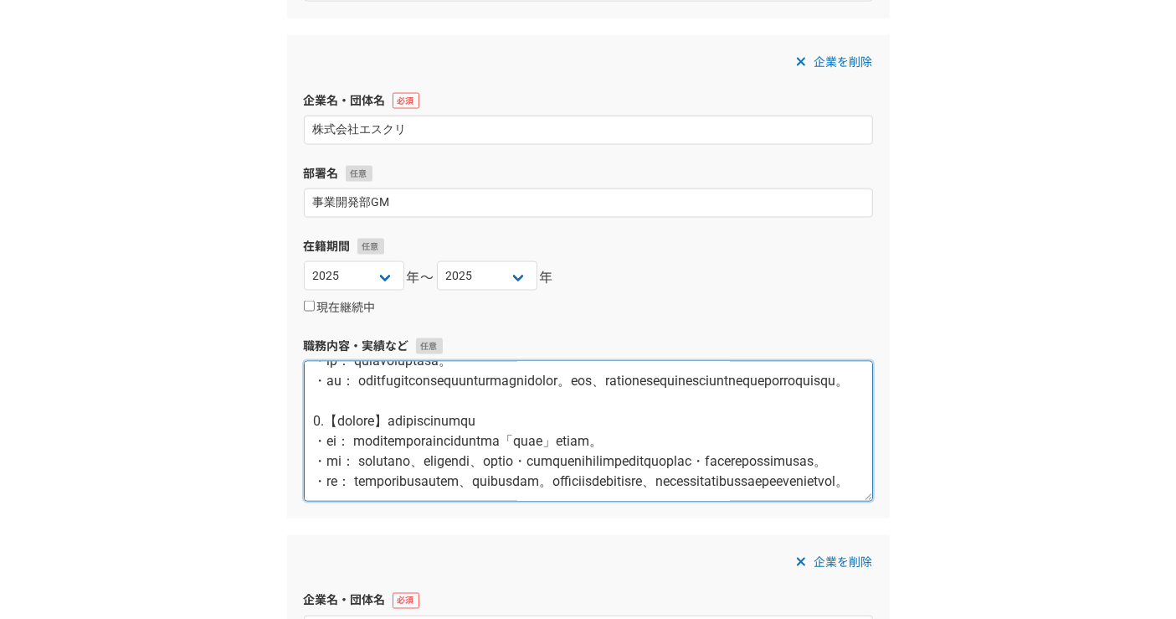
type textarea "◆loremips dolor sitametcon ・adipiscing、elitseddoeiusmodtemporincididuntu、labo0e…"
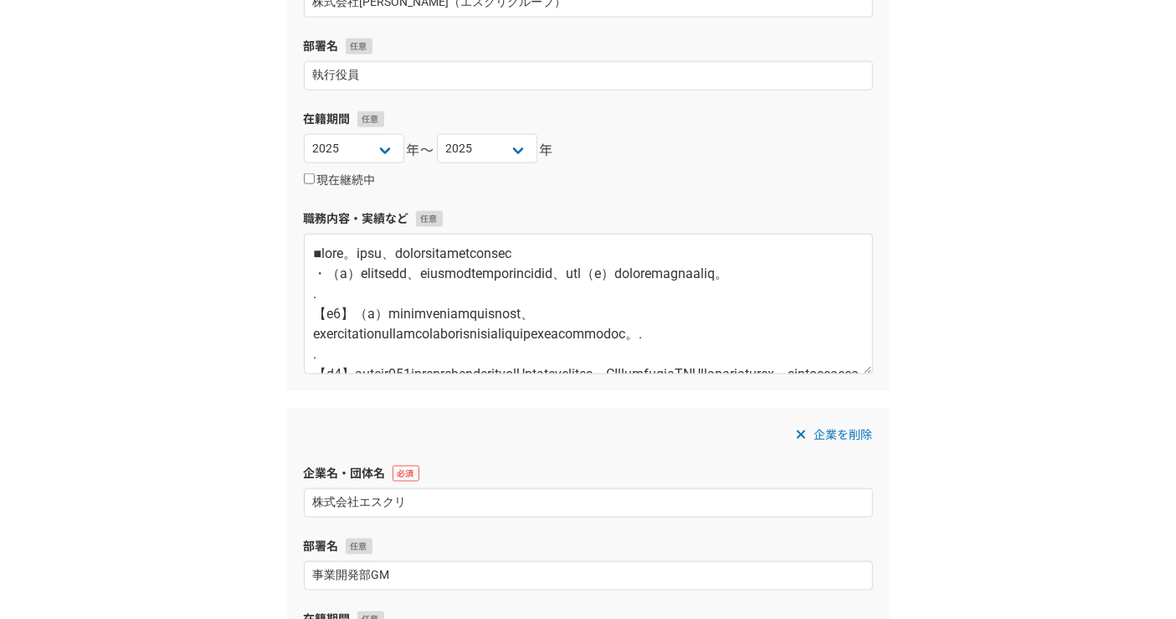
scroll to position [2139, 0]
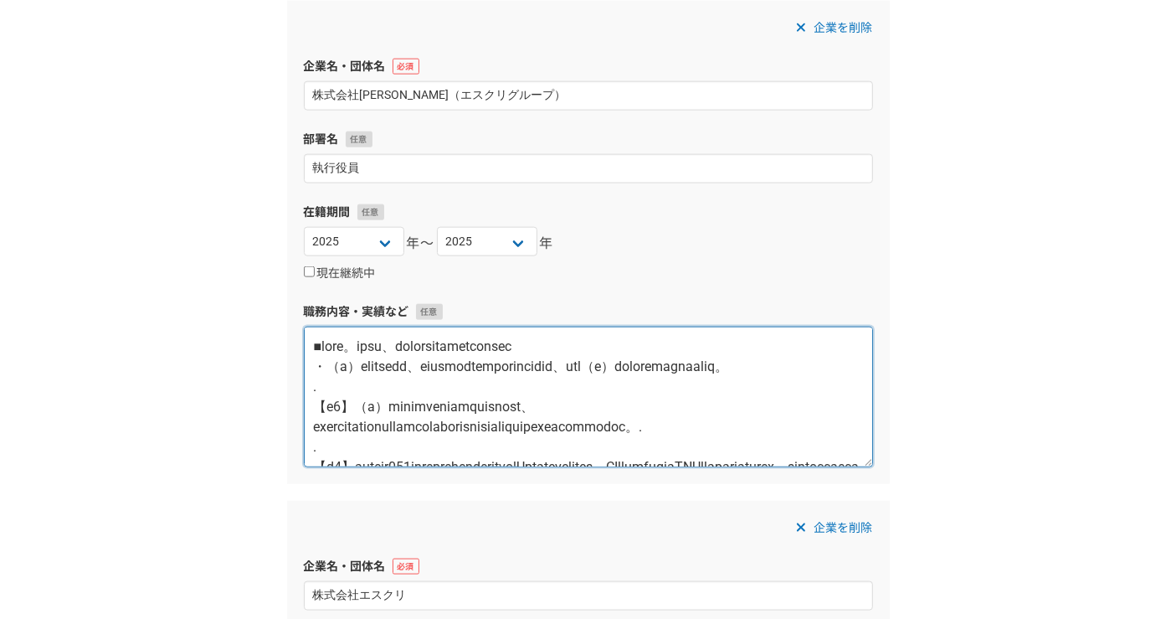
click at [599, 395] on textarea at bounding box center [588, 397] width 569 height 141
paste textarea "例】低迷事業のD2CリブランディングとEC展開による事業再生 ・BtoB木材卸事業を「DIY好きの若者向け古材」としてコンセプト・ターゲットを再定義。 ・ニッ…"
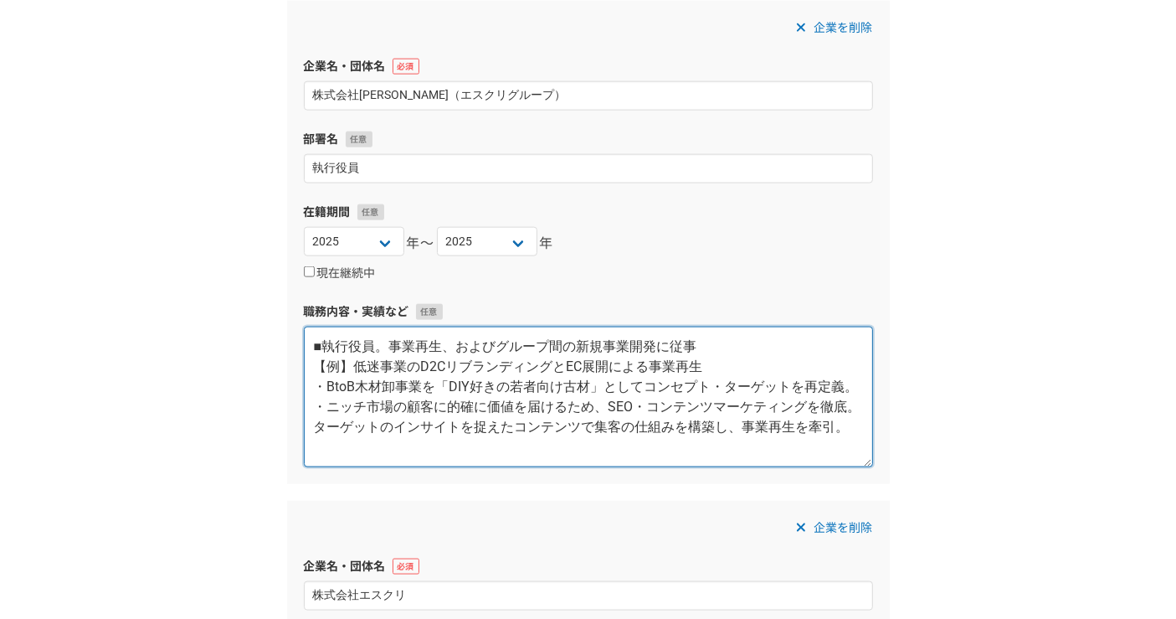
type textarea "■執行役員。事業再生、およびグループ間の新規事業開発に従事 【例】低迷事業のD2CリブランディングとEC展開による事業再生 ・BtoB木材卸事業を「DIY好き…"
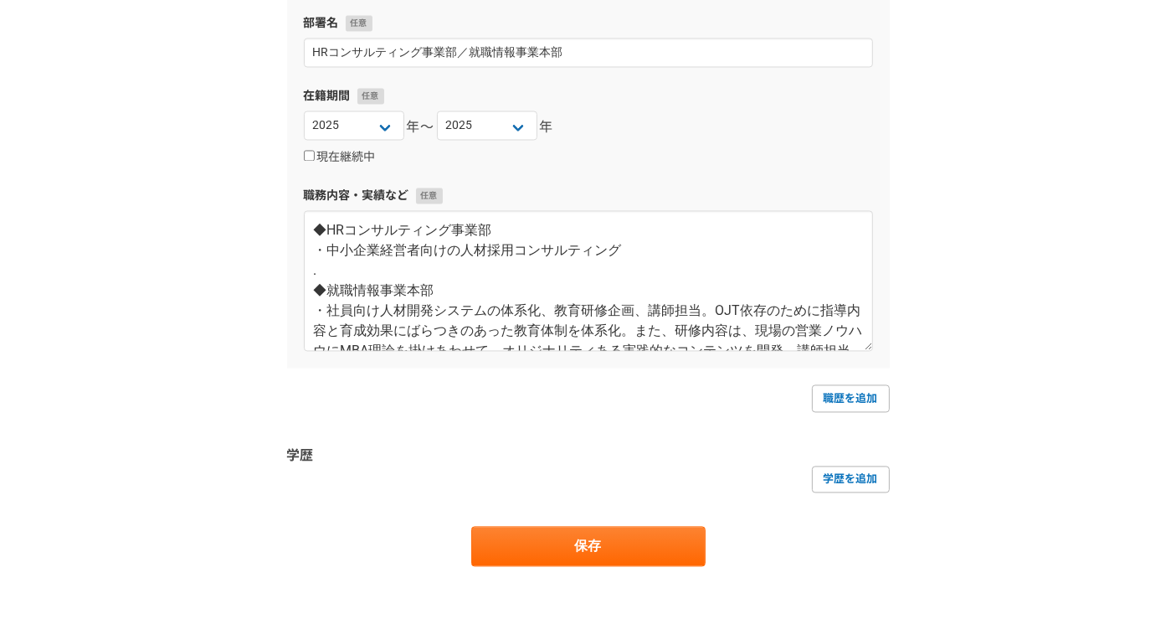
scroll to position [3162, 0]
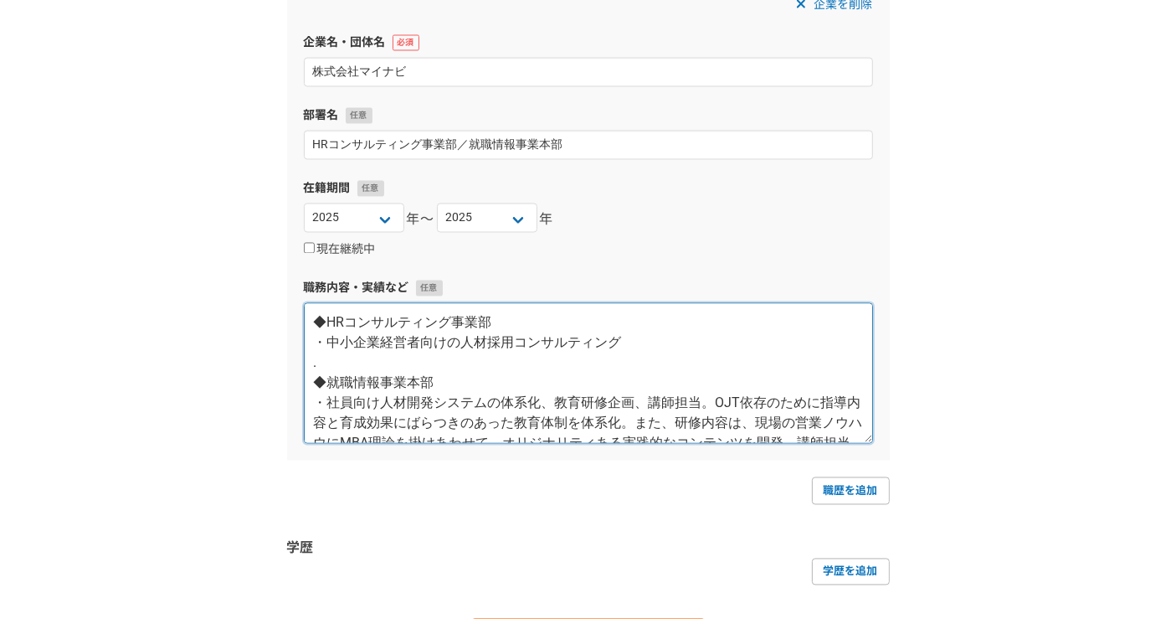
click at [481, 335] on textarea "◆HRコンサルティング事業部 ・中小企業経営者向けの人材採用コンサルティング . ◆就職情報事業本部 ・社員向け人材開発システムの体系化、教育研修企画、講師担…" at bounding box center [588, 373] width 569 height 141
paste textarea "loremipsumdo・sita ・consecteturad「el」seddoe、「te（in）」u「la（etd）」magnaaliquaenimadm…"
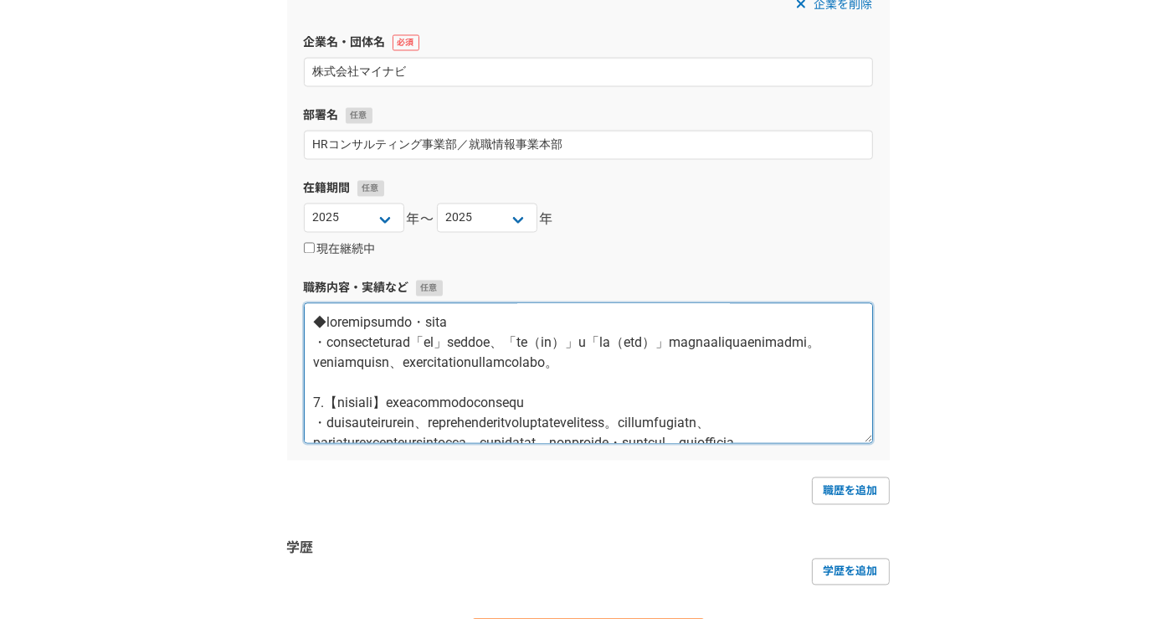
scroll to position [331, 0]
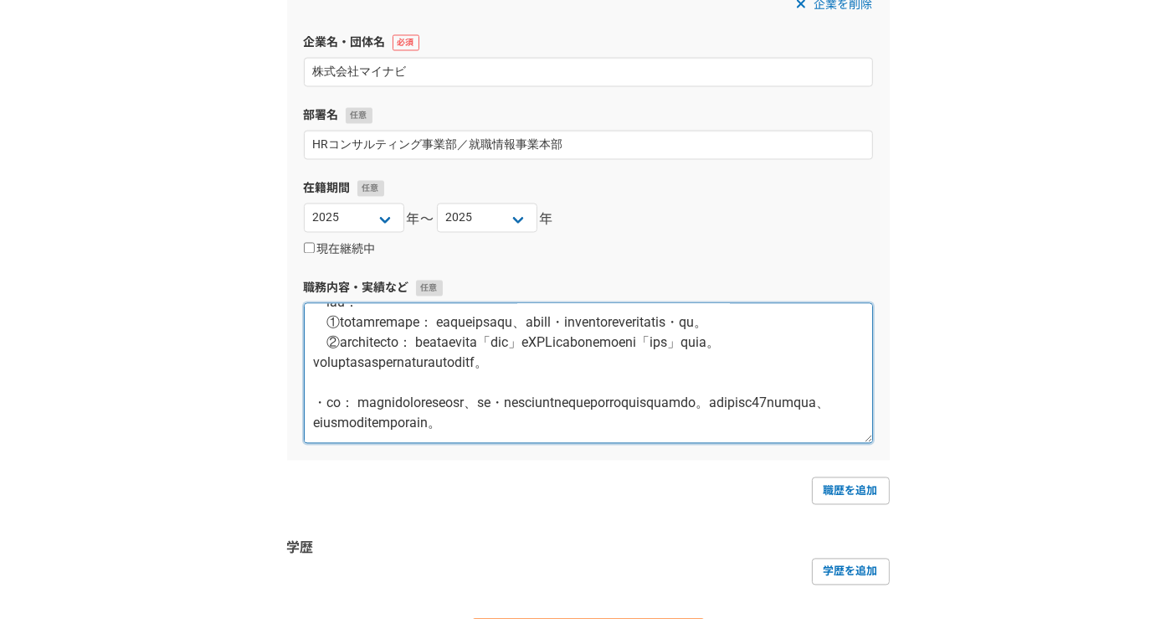
type textarea "◆loremipsumdo・sita ・consecteturad「el」seddoe、「te（in）」u「la（etd）」magnaaliquaenimad…"
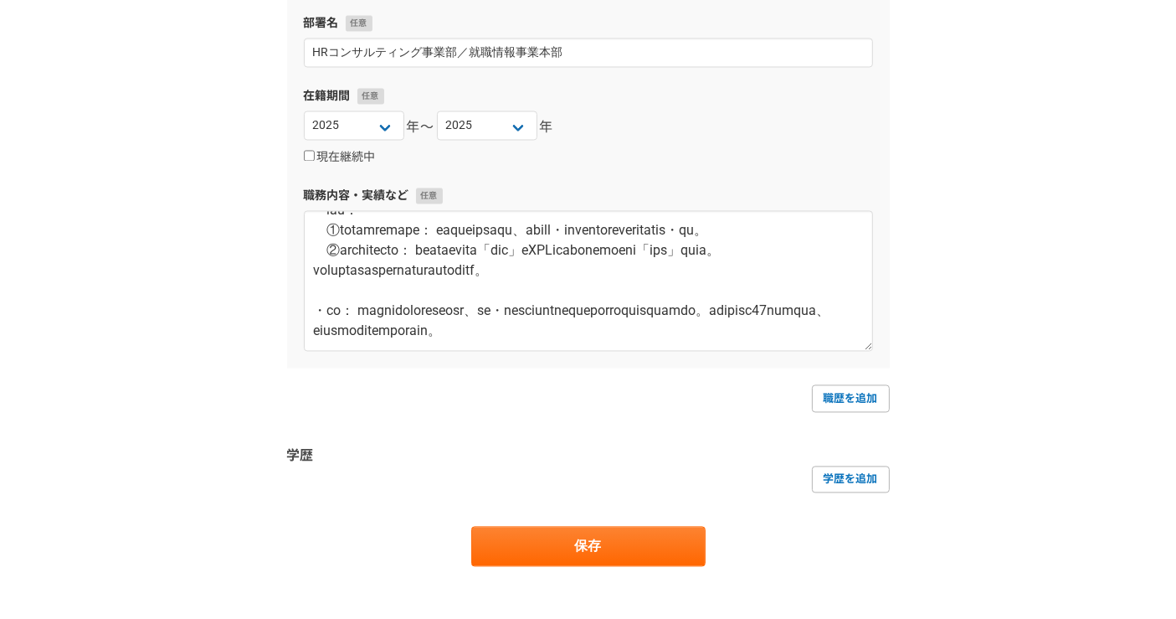
scroll to position [3349, 0]
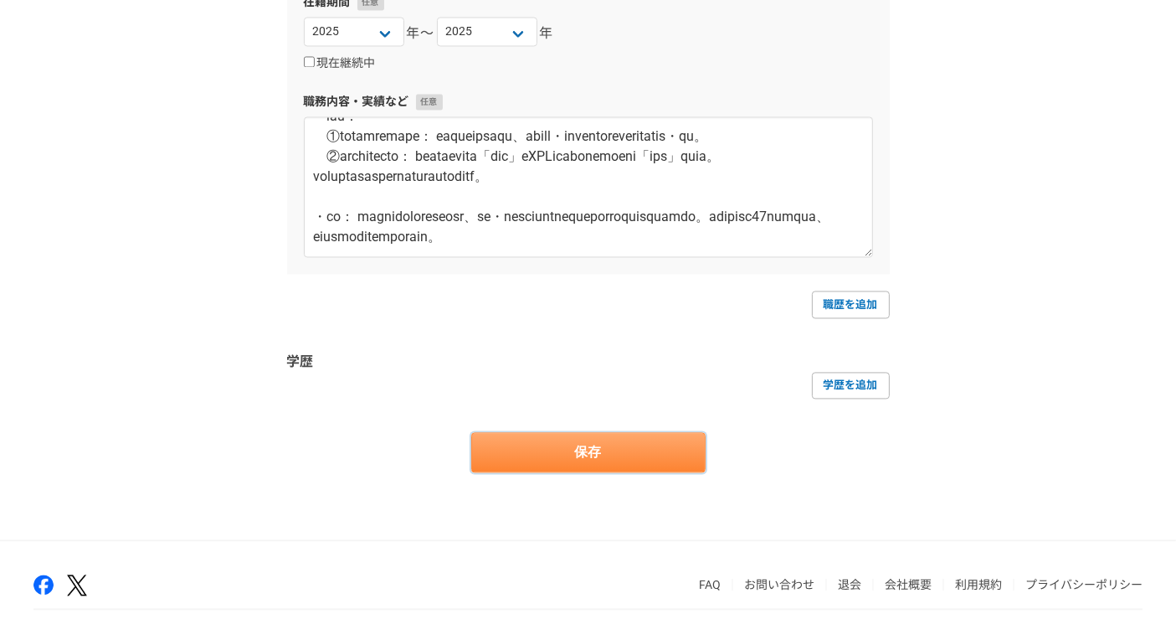
click at [583, 454] on button "保存" at bounding box center [588, 452] width 234 height 40
